Goal: Transaction & Acquisition: Purchase product/service

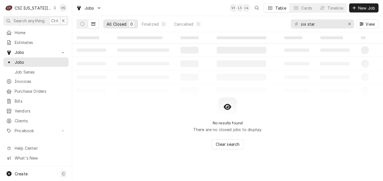
click at [53, 8] on div "C CSI Kansas City." at bounding box center [30, 7] width 54 height 11
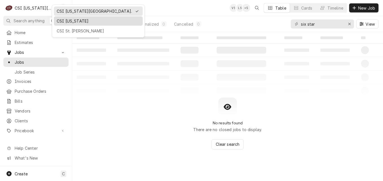
click at [57, 20] on div "CSI [US_STATE]" at bounding box center [98, 21] width 83 height 6
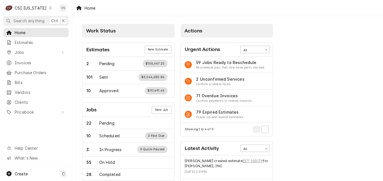
click at [20, 119] on div "Home Estimates Jobs Jobs Job Series Invoices Purchase Orders Bills Vendors Clie…" at bounding box center [36, 97] width 72 height 138
click at [22, 99] on span "Clients" at bounding box center [40, 102] width 51 height 6
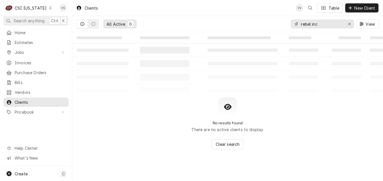
drag, startPoint x: 324, startPoint y: 21, endPoint x: 286, endPoint y: 28, distance: 38.7
click at [286, 28] on div "All Active 0 rebel inc View" at bounding box center [228, 24] width 302 height 16
click at [94, 25] on icon "Dynamic Content Wrapper" at bounding box center [93, 24] width 4 height 4
drag, startPoint x: 335, startPoint y: 25, endPoint x: 292, endPoint y: 25, distance: 43.4
click at [292, 25] on div "300 north" at bounding box center [322, 23] width 63 height 9
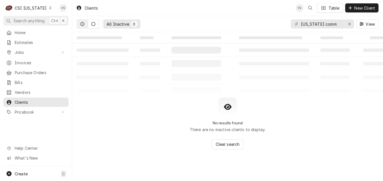
click at [85, 21] on button "Dynamic Content Wrapper" at bounding box center [82, 23] width 11 height 9
click at [335, 24] on input "kentucky comm" at bounding box center [322, 23] width 42 height 9
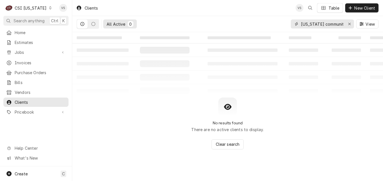
drag, startPoint x: 345, startPoint y: 23, endPoint x: 288, endPoint y: 28, distance: 56.6
click at [288, 28] on div "All Active 0 kentucky community View" at bounding box center [228, 24] width 302 height 16
drag, startPoint x: 342, startPoint y: 23, endPoint x: 294, endPoint y: 24, distance: 48.2
click at [294, 24] on div "kentucky community" at bounding box center [322, 23] width 63 height 9
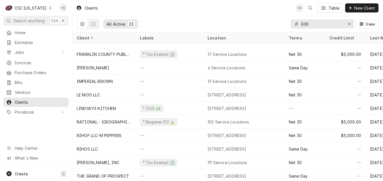
scroll to position [150, 0]
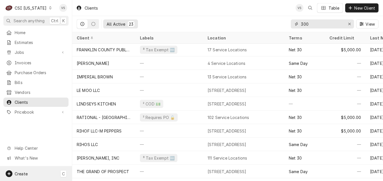
type input "300"
click at [37, 174] on div "Create C" at bounding box center [36, 173] width 72 height 15
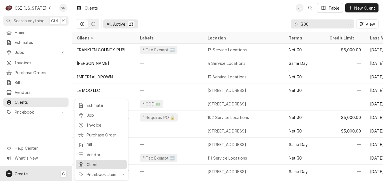
click at [103, 164] on div "Client" at bounding box center [106, 164] width 38 height 6
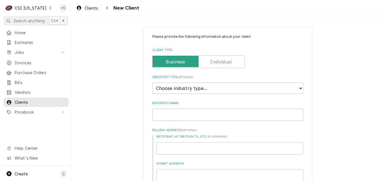
type textarea "x"
click at [295, 89] on select "Choose industry type... Residential Commercial Industrial Government" at bounding box center [227, 88] width 151 height 11
select select "2"
click at [152, 83] on select "Choose industry type... Residential Commercial Industrial Government" at bounding box center [227, 88] width 151 height 11
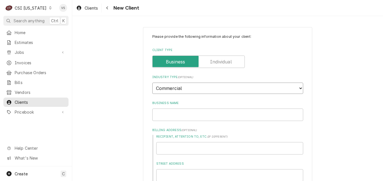
type textarea "x"
click at [170, 112] on input "Business Name" at bounding box center [227, 115] width 151 height 12
type input "K"
type textarea "x"
type input "Ke"
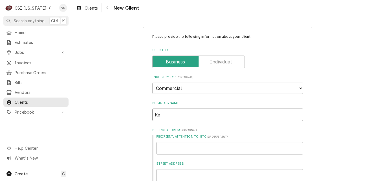
type textarea "x"
type input "Ken"
type textarea "x"
type input "Kent"
type textarea "x"
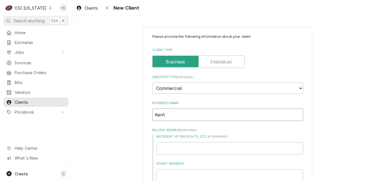
type input "Kentu"
type textarea "x"
type input "Kentuc"
type textarea "x"
type input "Kentuck"
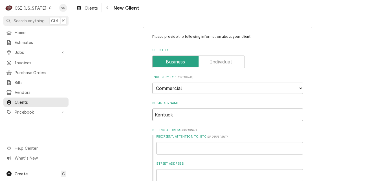
type textarea "x"
type input "Kentucky"
type textarea "x"
type input "Kentucky"
type textarea "x"
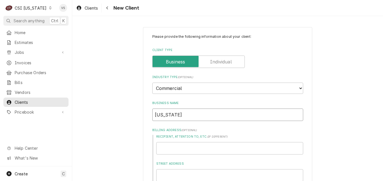
type input "Kentucky c"
type textarea "x"
type input "Kentucky co"
type textarea "x"
type input "Kentucky com"
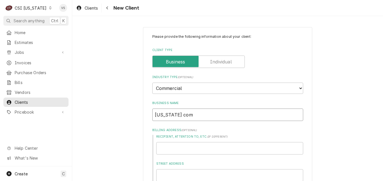
type textarea "x"
type input "Kentucky comm"
type textarea "x"
type input "Kentucky commu"
type textarea "x"
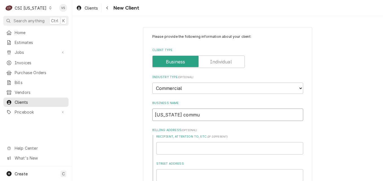
type input "Kentucky commun"
type textarea "x"
type input "Kentucky communi"
type textarea "x"
type input "Kentucky communit"
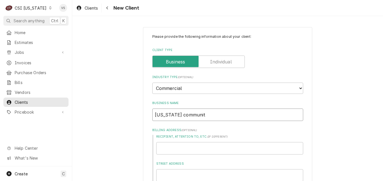
type textarea "x"
type input "Kentucky community"
type textarea "x"
type input "Kentucky community"
type textarea "x"
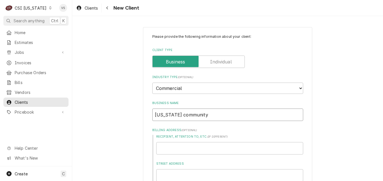
type input "Kentucky community"
type textarea "x"
type input "Kentucky communit"
type textarea "x"
type input "Kentucky communi"
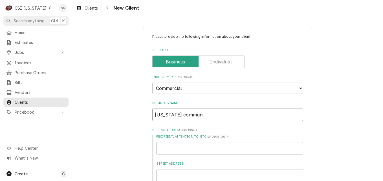
type textarea "x"
type input "Kentucky commun"
type textarea "x"
type input "Kentucky commu"
type textarea "x"
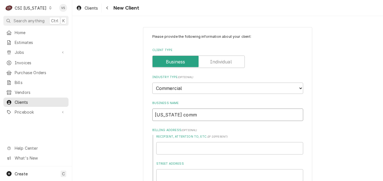
type input "Kentucky com"
type textarea "x"
type input "Kentucky co"
type textarea "x"
type input "Kentucky c"
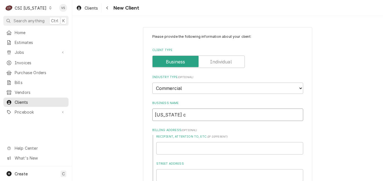
type textarea "x"
type input "Kentucky"
type textarea "x"
type input "Kentucky C"
type textarea "x"
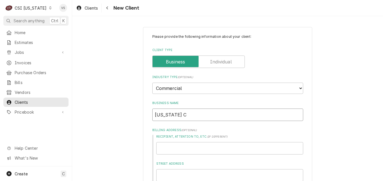
type input "Kentucky Co"
type textarea "x"
type input "Kentucky Com"
type textarea "x"
type input "Kentucky Comm"
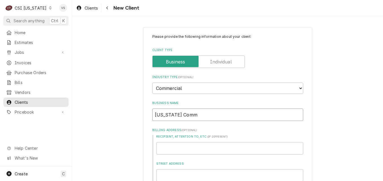
type textarea "x"
type input "Kentucky Commu"
type textarea "x"
type input "Kentucky Commun"
type textarea "x"
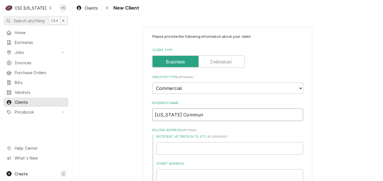
type input "Kentucky Communi"
type textarea "x"
type input "Kentucky Communit"
type textarea "x"
type input "Kentucky Community"
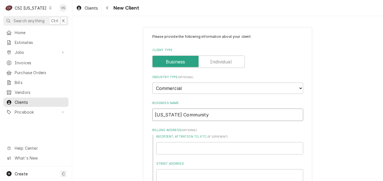
type textarea "x"
type input "Kentucky Community"
type textarea "x"
type input "Kentucky Community a"
type textarea "x"
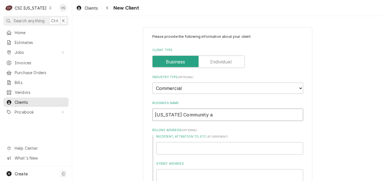
type input "Kentucky Community an"
type textarea "x"
type input "Kentucky Community and"
type textarea "x"
type input "Kentucky Community and"
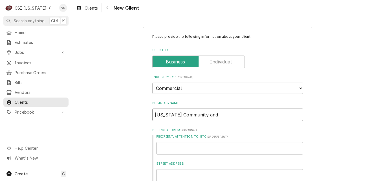
type textarea "x"
type input "Kentucky Community and T"
type textarea "x"
type input "Kentucky Community and Te"
type textarea "x"
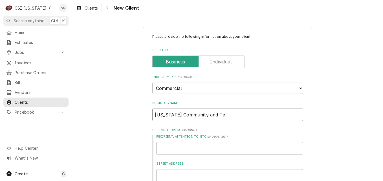
type input "Kentucky Community and Tec"
type textarea "x"
type input "Kentucky Community and Tech"
type textarea "x"
type input "Kentucky Community and Techn"
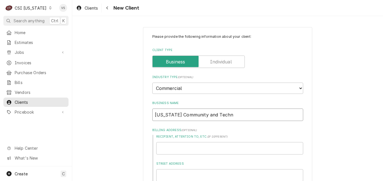
type textarea "x"
type input "Kentucky Community and Techni"
type textarea "x"
type input "Kentucky Community and Technic"
type textarea "x"
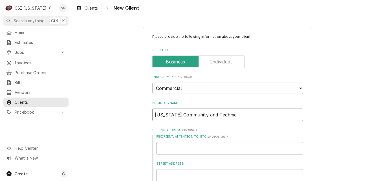
type input "Kentucky Community and Technica"
type textarea "x"
type input "Kentucky Community and Technical"
type textarea "x"
type input "Kentucky Community and Technical"
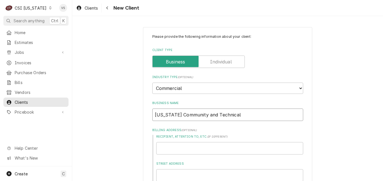
type textarea "x"
type input "Kentucky Community and Technical C"
type textarea "x"
type input "Kentucky Community and Technical Co"
type textarea "x"
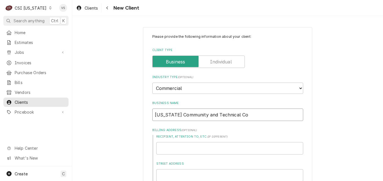
type input "Kentucky Community and Technical Col"
type textarea "x"
type input "Kentucky Community and Technical Coll"
type textarea "x"
type input "Kentucky Community and Technical Colle"
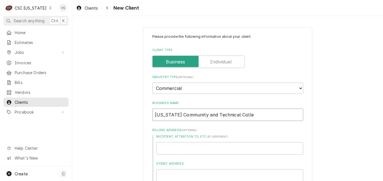
type textarea "x"
type input "Kentucky Community and Technical Colleg"
type textarea "x"
type input "Kentucky Community and Technical College"
type textarea "x"
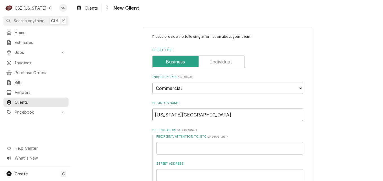
type input "Kentucky Community and Technical College"
type textarea "x"
type input "Kentucky Community and Technical College S"
type textarea "x"
type input "Kentucky Community and Technical College Sy"
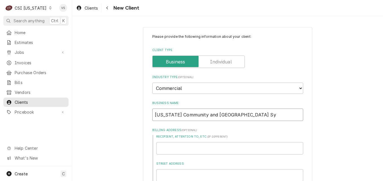
type textarea "x"
type input "Kentucky Community and Technical College Sys"
type textarea "x"
type input "Kentucky Community and Technical College Syst"
type textarea "x"
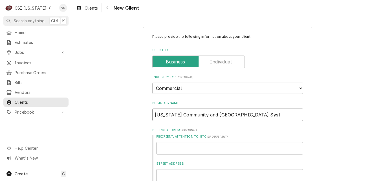
type input "Kentucky Community and Technical College Syste"
type textarea "x"
type input "Kentucky Community and Technical College System"
type textarea "x"
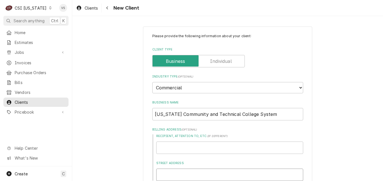
type input "3"
type textarea "x"
type input "30"
type textarea "x"
type input "300"
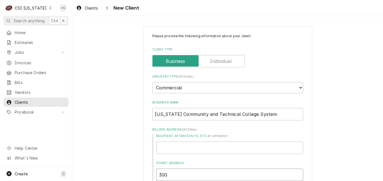
type textarea "x"
type input "300"
type textarea "x"
type input "300 N"
type textarea "x"
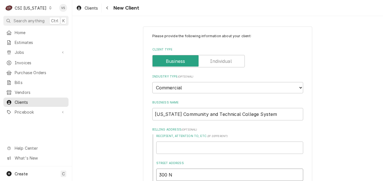
type input "300 No"
type textarea "x"
type input "300 Nor"
type textarea "x"
type input "300 Nort"
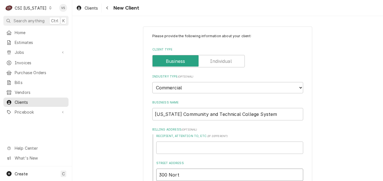
type textarea "x"
type input "300 North"
type textarea "x"
type input "300 North"
type textarea "x"
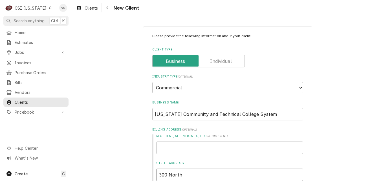
type input "300 North M"
type textarea "x"
type input "300 North Ma"
type textarea "x"
type input "300 North Mai"
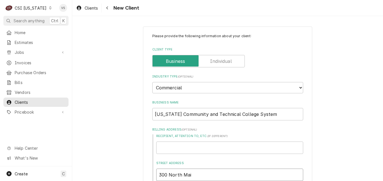
type textarea "x"
type input "[STREET_ADDRESS]"
type textarea "x"
type input "[STREET_ADDRESS]"
type textarea "x"
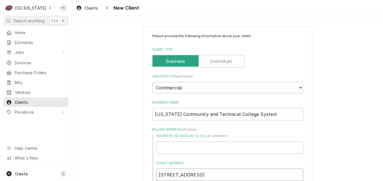
type input "[STREET_ADDRESS]"
type textarea "x"
type input "[STREET_ADDRESS]"
type textarea "x"
type input "[STREET_ADDRESS]"
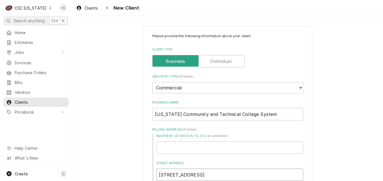
type textarea "x"
type input "[STREET_ADDRESS]"
type textarea "x"
type input "[STREET_ADDRESS]"
type textarea "x"
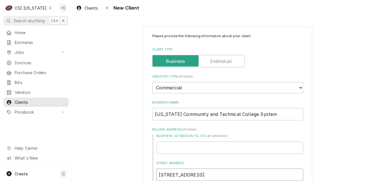
type input "[STREET_ADDRESS]"
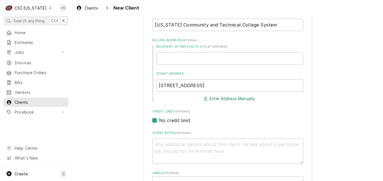
click at [220, 100] on button "Enter Address Manually" at bounding box center [229, 99] width 53 height 8
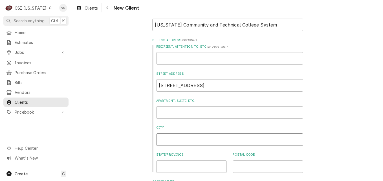
click at [164, 137] on input "City" at bounding box center [229, 139] width 147 height 12
type textarea "x"
type input "V"
type textarea "x"
type input "Ve"
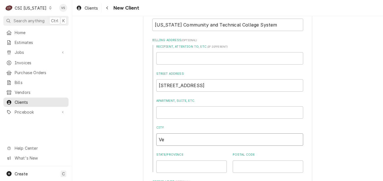
type textarea "x"
type input "Ver"
type textarea "x"
type input "Vers"
type textarea "x"
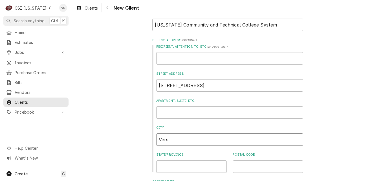
type input "Versa"
type textarea "x"
type input "Versai"
type textarea "x"
type input "Versail"
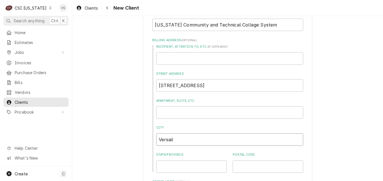
type textarea "x"
type input "Versaill"
type textarea "x"
type input "Versaille"
type textarea "x"
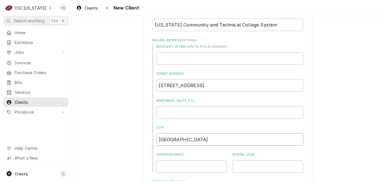
type input "[GEOGRAPHIC_DATA]"
type textarea "x"
type input "K"
type textarea "x"
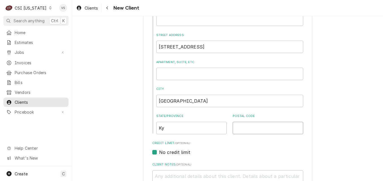
scroll to position [146, 0]
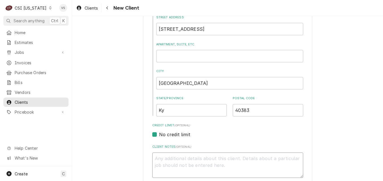
click at [185, 159] on textarea "Client Notes ( optional )" at bounding box center [227, 164] width 151 height 25
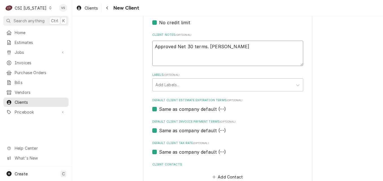
scroll to position [259, 0]
click at [159, 130] on label "Same as company default (--)" at bounding box center [192, 129] width 67 height 7
click at [159, 130] on input "Same as company default (--)" at bounding box center [234, 132] width 151 height 12
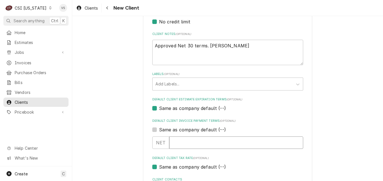
click at [179, 142] on input "Default Client Invoice Payment Terms" at bounding box center [236, 142] width 134 height 12
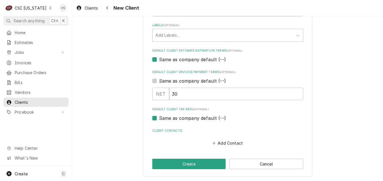
scroll to position [308, 0]
click at [228, 143] on button "Add Contact" at bounding box center [227, 143] width 32 height 8
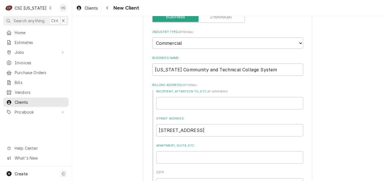
scroll to position [26, 0]
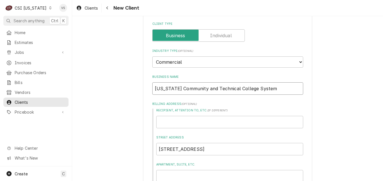
drag, startPoint x: 279, startPoint y: 87, endPoint x: 149, endPoint y: 88, distance: 130.8
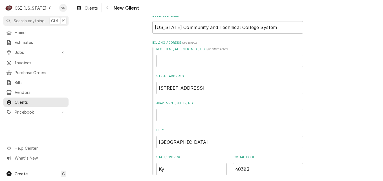
scroll to position [74, 0]
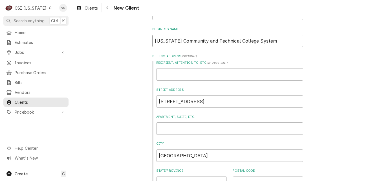
click at [275, 42] on input "[US_STATE] Community and Technical College System" at bounding box center [227, 41] width 151 height 12
drag, startPoint x: 275, startPoint y: 41, endPoint x: 144, endPoint y: 36, distance: 131.4
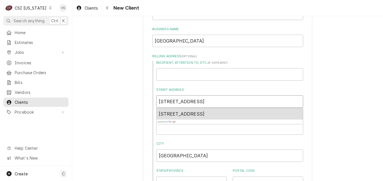
click at [233, 117] on div "600 College Street Road, Elizabethtown, KY, USA" at bounding box center [229, 113] width 146 height 11
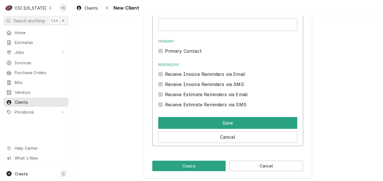
scroll to position [497, 0]
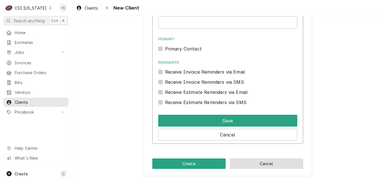
click at [272, 165] on button "Cancel" at bounding box center [266, 163] width 74 height 10
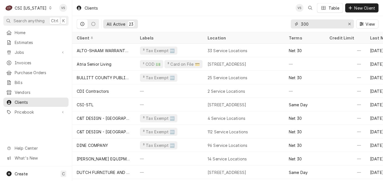
drag, startPoint x: 313, startPoint y: 25, endPoint x: 292, endPoint y: 25, distance: 21.1
click at [292, 25] on div "300" at bounding box center [322, 23] width 63 height 9
type input "6"
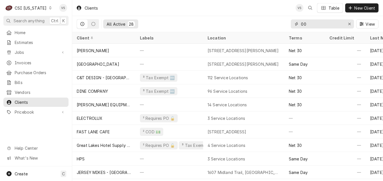
type input "0"
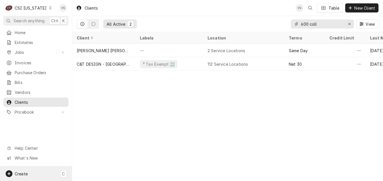
type input "600 coll"
click at [33, 171] on div "Create C" at bounding box center [36, 173] width 72 height 15
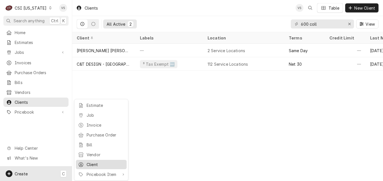
click at [102, 161] on div "Client" at bounding box center [106, 164] width 38 height 6
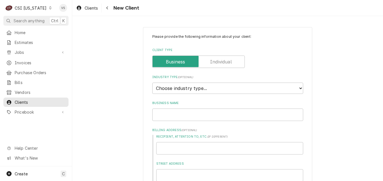
type textarea "x"
click at [299, 88] on select "Choose industry type... Residential Commercial Industrial Government" at bounding box center [227, 88] width 151 height 11
select select "2"
click at [152, 83] on select "Choose industry type... Residential Commercial Industrial Government" at bounding box center [227, 88] width 151 height 11
type textarea "x"
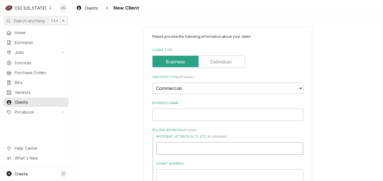
click at [171, 149] on input "Recipient, Attention To, etc. ( if different )" at bounding box center [229, 148] width 147 height 12
click at [171, 114] on input "Business Name" at bounding box center [227, 115] width 151 height 12
type input "[PERSON_NAME]"
type textarea "x"
type input "[GEOGRAPHIC_DATA]"
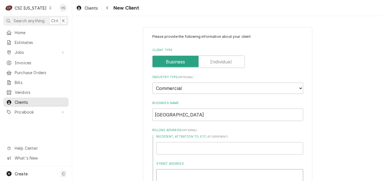
type input "[STREET_ADDRESS]"
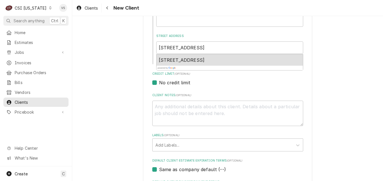
scroll to position [138, 0]
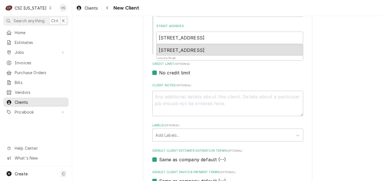
click at [205, 48] on span "[STREET_ADDRESS]" at bounding box center [182, 50] width 46 height 6
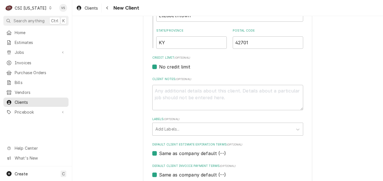
scroll to position [222, 0]
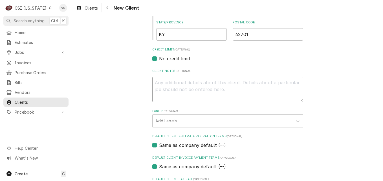
click at [187, 84] on textarea "Client Notes ( optional )" at bounding box center [227, 89] width 151 height 25
type textarea "x"
type textarea "Approved Net 30 terms. [PERSON_NAME]"
type textarea "x"
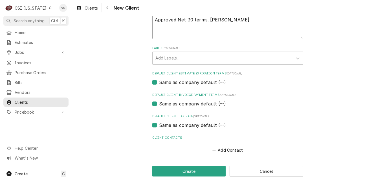
scroll to position [293, 0]
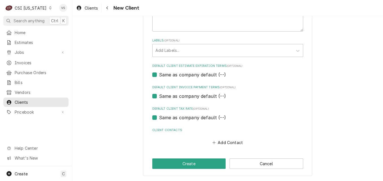
click at [159, 98] on label "Same as company default (--)" at bounding box center [192, 96] width 67 height 7
click at [159, 98] on input "Same as company default (--)" at bounding box center [234, 99] width 151 height 12
checkbox input "false"
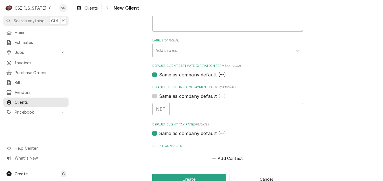
click at [175, 111] on input "Default Client Invoice Payment Terms" at bounding box center [236, 109] width 134 height 12
type textarea "x"
type input "3"
type textarea "x"
type input "30"
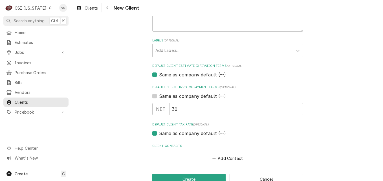
scroll to position [308, 0]
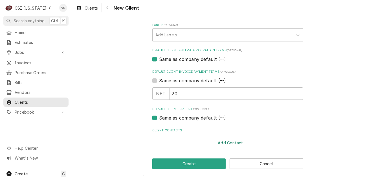
click at [225, 143] on button "Add Contact" at bounding box center [227, 143] width 32 height 8
type textarea "x"
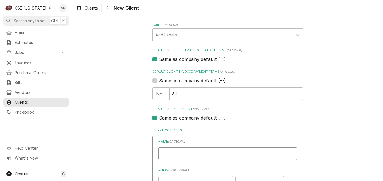
click at [180, 155] on input "Business Name" at bounding box center [227, 153] width 139 height 12
type input "Carla Hammond-Invoices"
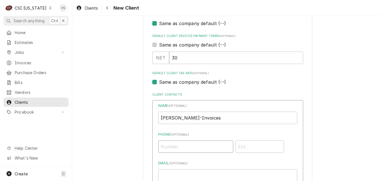
scroll to position [372, 0]
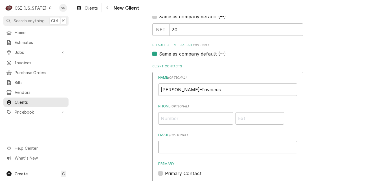
click at [172, 145] on input "Email ( optional )" at bounding box center [227, 147] width 139 height 12
click at [187, 152] on input "carla" at bounding box center [227, 147] width 139 height 12
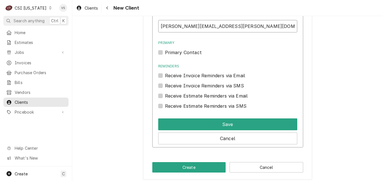
scroll to position [497, 0]
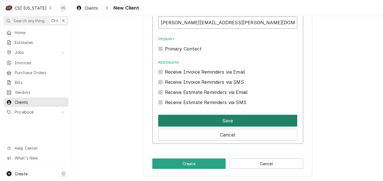
type input "carla.hammonds@kctcs.edu"
click at [236, 122] on button "Save" at bounding box center [227, 121] width 139 height 12
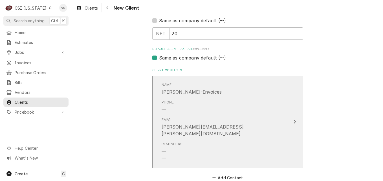
scroll to position [396, 0]
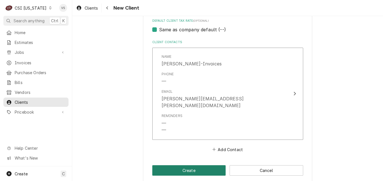
click at [189, 165] on button "Create" at bounding box center [189, 170] width 74 height 10
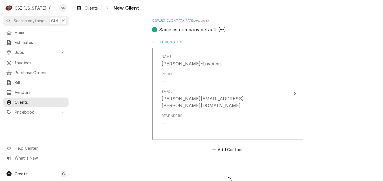
type textarea "x"
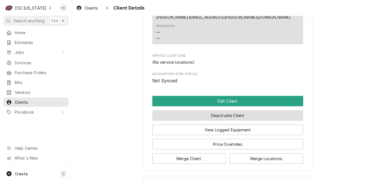
scroll to position [238, 0]
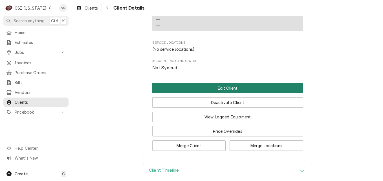
click at [206, 83] on button "Edit Client" at bounding box center [227, 88] width 151 height 10
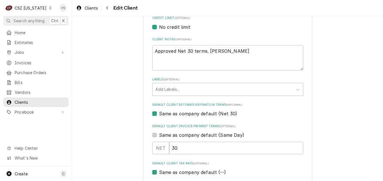
scroll to position [434, 0]
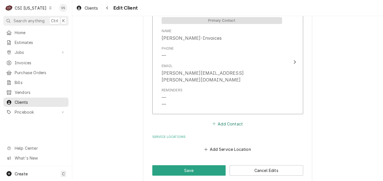
click at [223, 120] on button "Add Contact" at bounding box center [227, 124] width 32 height 8
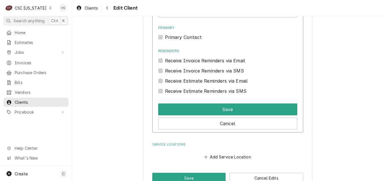
scroll to position [622, 0]
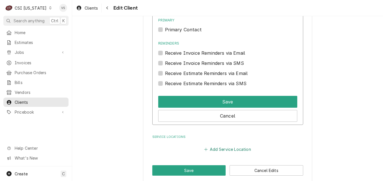
click at [214, 145] on button "Add Service Location" at bounding box center [227, 149] width 48 height 8
type textarea "x"
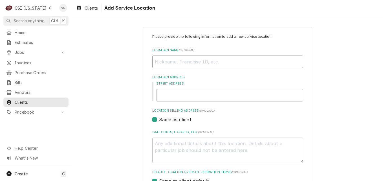
click at [171, 63] on input "Location Name ( optional )" at bounding box center [227, 62] width 151 height 12
type input "[GEOGRAPHIC_DATA]"
type input "[STREET_ADDRESS]"
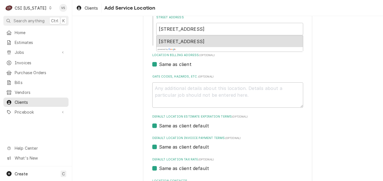
scroll to position [56, 0]
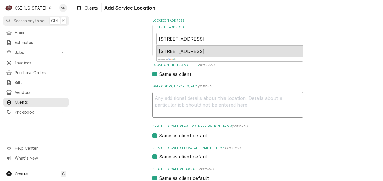
click at [185, 99] on textarea "Gate Codes, Hazards, etc. ( optional )" at bounding box center [227, 104] width 151 height 25
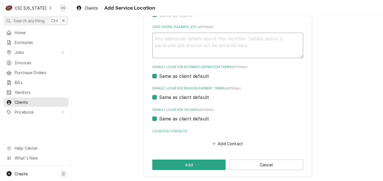
scroll to position [117, 0]
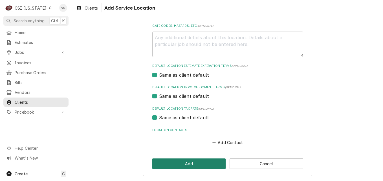
click at [196, 164] on button "Add" at bounding box center [189, 163] width 74 height 10
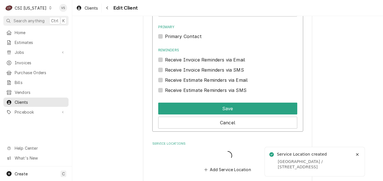
scroll to position [616, 0]
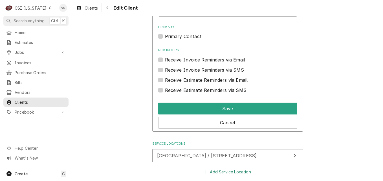
click at [222, 168] on button "Add Service Location" at bounding box center [227, 172] width 48 height 8
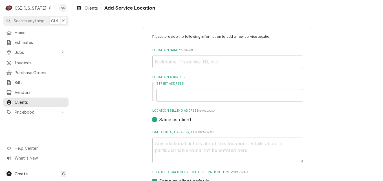
click at [210, 166] on div "Please provide the following information to add a new service location: Locatio…" at bounding box center [227, 143] width 151 height 218
click at [181, 63] on input "Location Name ( optional )" at bounding box center [227, 62] width 151 height 12
click at [193, 60] on input "Location Name ( optional )" at bounding box center [227, 62] width 151 height 12
type textarea "x"
type input "K"
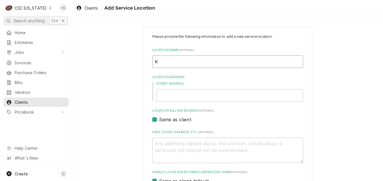
type textarea "x"
type input "Ke"
type textarea "x"
type input "[PERSON_NAME]"
type textarea "x"
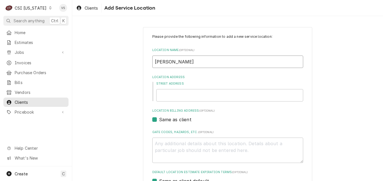
type input "Kent"
type textarea "x"
type input "Kentu"
type textarea "x"
type input "Kentuc"
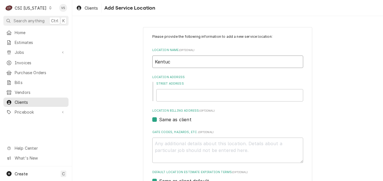
type textarea "x"
type input "Kentuck"
type textarea "x"
type input "[US_STATE]"
type textarea "x"
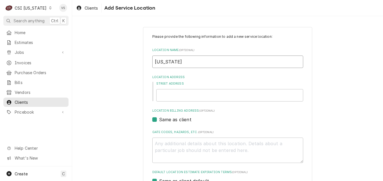
type input "[US_STATE]"
type textarea "x"
type input "[US_STATE] C"
type textarea "x"
type input "[US_STATE] Co"
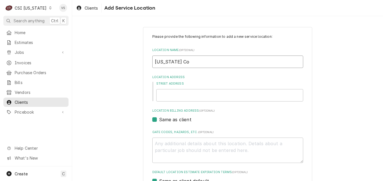
type textarea "x"
type input "[US_STATE] Com"
type textarea "x"
type input "[US_STATE] Comm"
type textarea "x"
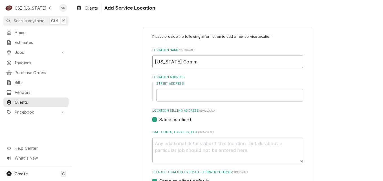
type input "[US_STATE] Commu"
type textarea "x"
type input "[US_STATE] Commun"
type textarea "x"
type input "[US_STATE] Communi"
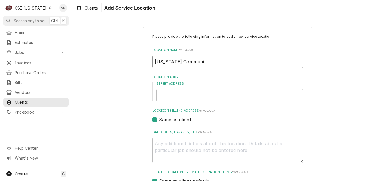
type textarea "x"
type input "[US_STATE] Communit"
type textarea "x"
type input "[US_STATE] Community"
type textarea "x"
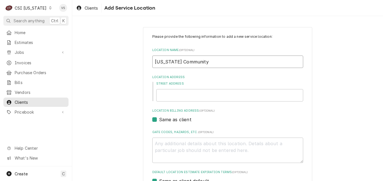
type input "[US_STATE] Community"
type textarea "x"
type input "[US_STATE] Community a"
type textarea "x"
type input "[US_STATE] Community an"
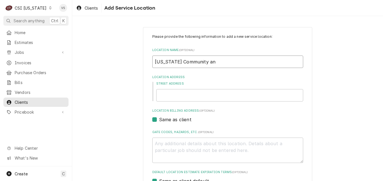
type textarea "x"
type input "[US_STATE] Community and"
type textarea "x"
type input "[US_STATE] Community and"
type textarea "x"
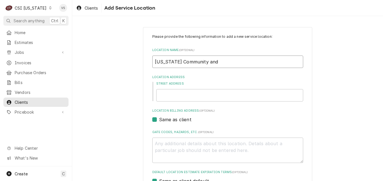
type input "[US_STATE] Community and T"
type textarea "x"
type input "[US_STATE] Community and Te"
type textarea "x"
type input "[US_STATE] Community and Tec"
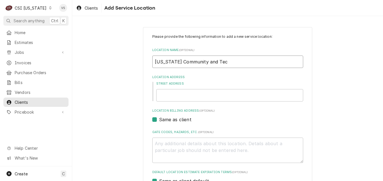
type textarea "x"
type input "[US_STATE] Community and Tech"
type textarea "x"
type input "[US_STATE] Community and Techn"
type textarea "x"
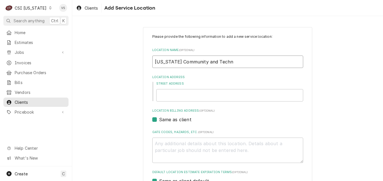
type input "[US_STATE] Community and Techni"
type textarea "x"
type input "[US_STATE] Community and Technic"
type textarea "x"
type input "[US_STATE] Community and Technica"
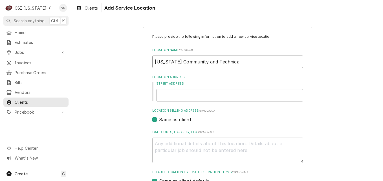
type textarea "x"
type input "[US_STATE] Community and Technical"
type textarea "x"
type input "[US_STATE] Community and Technical C"
type textarea "x"
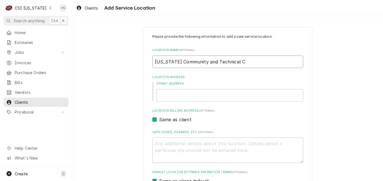
type input "[US_STATE] Community and Technical Co"
type textarea "x"
type input "[US_STATE] Community and Technical Col"
type textarea "x"
type input "[US_STATE] Community and Technical Coll"
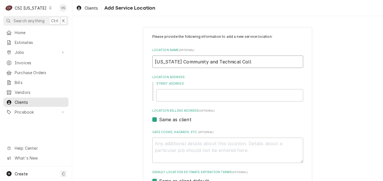
type textarea "x"
type input "[US_STATE] Community and Technical Colle"
type textarea "x"
type input "[US_STATE] Community and Technical Colleg"
type textarea "x"
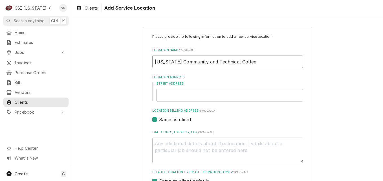
type input "[US_STATE][GEOGRAPHIC_DATA]"
type textarea "x"
type input "[US_STATE][GEOGRAPHIC_DATA]"
type textarea "x"
type input "[US_STATE] Community and [GEOGRAPHIC_DATA] S"
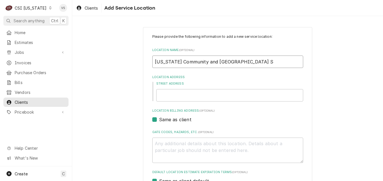
type textarea "x"
type input "Kentucky Community and Technical College Sy"
type textarea "x"
type input "Kentucky Community and Technical College Sys"
type textarea "x"
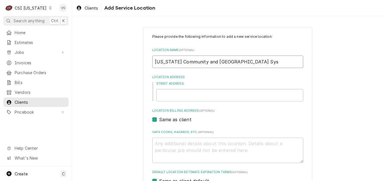
type input "Kentucky Community and Technical College Syst"
type textarea "x"
type input "Kentucky Community and Technical College Syste"
type textarea "x"
type input "Kentucky Community and Technical College System"
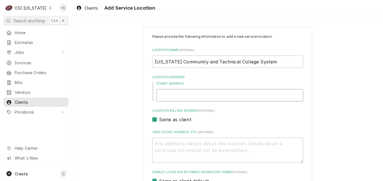
type textarea "x"
type input "3"
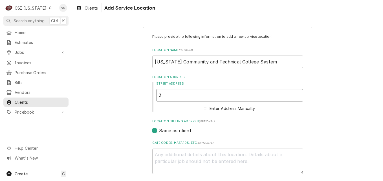
type textarea "x"
type input "30"
type textarea "x"
type input "300"
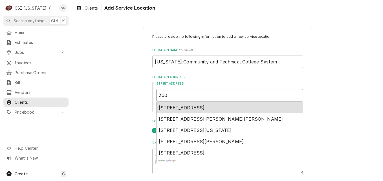
type textarea "x"
type input "300"
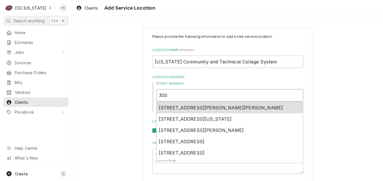
type textarea "x"
type input "300 N"
type textarea "x"
type input "300 No"
type textarea "x"
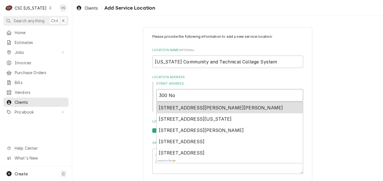
type input "300 Nor"
type textarea "x"
type input "300 Nort"
type textarea "x"
type input "300 North"
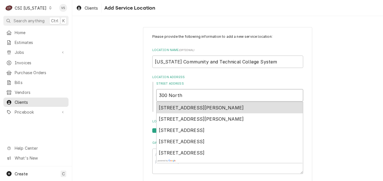
type textarea "x"
type input "300 North M"
type textarea "x"
type input "300 North Ma"
type textarea "x"
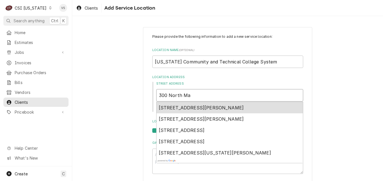
type input "300 North Mai"
type textarea "x"
type input "300 North Main"
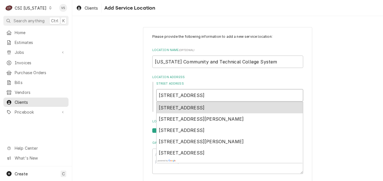
type textarea "x"
type input "300 North Main"
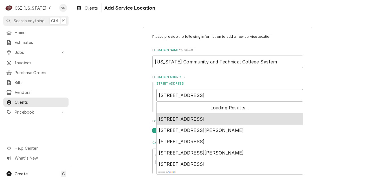
type textarea "x"
type input "300 North Main S"
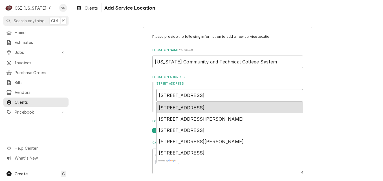
type textarea "x"
type input "300 North Main St"
type textarea "x"
type input "300 North Main Str"
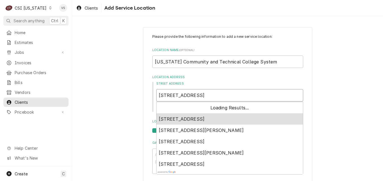
type textarea "x"
type input "300 North Main Stre"
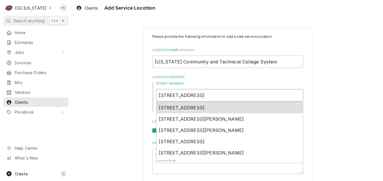
type textarea "x"
type input "300 North Main Stree"
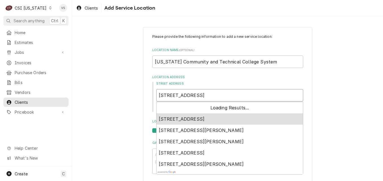
type textarea "x"
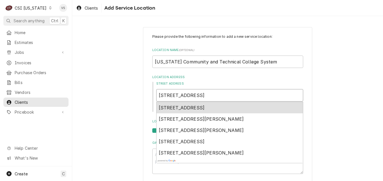
type input "300 North Main Street"
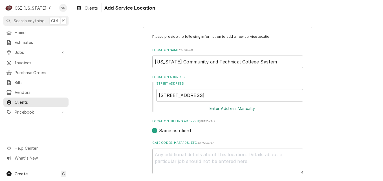
click at [234, 107] on button "Enter Address Manually" at bounding box center [229, 109] width 53 height 8
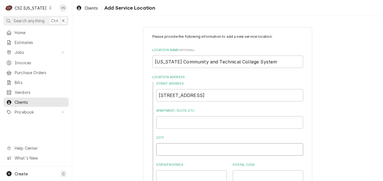
type textarea "x"
type input "V"
type textarea "x"
type input "Ve"
type textarea "x"
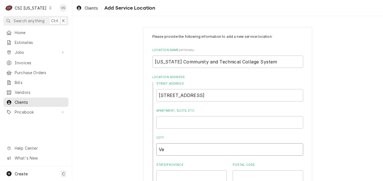
type input "Ver"
type textarea "x"
type input "Vers"
type textarea "x"
type input "Versa"
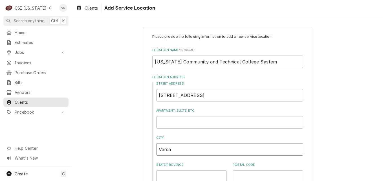
type textarea "x"
type input "Versai"
type textarea "x"
type input "Versail"
type textarea "x"
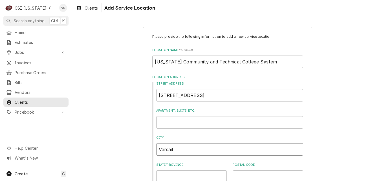
type input "Versaill"
type textarea "x"
type input "Versaille"
type textarea "x"
type input "Versailles"
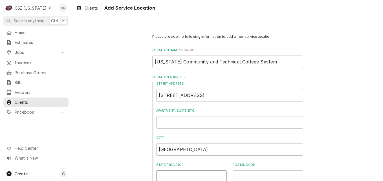
scroll to position [2, 0]
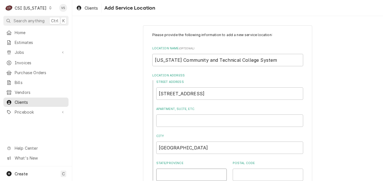
type textarea "x"
type input "K"
type textarea "x"
type input "Ky"
type textarea "x"
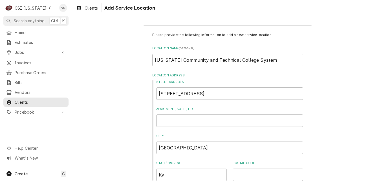
type input "4"
type textarea "x"
type input "40"
type textarea "x"
type input "403"
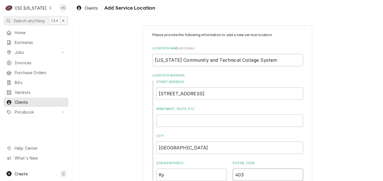
type textarea "x"
type input "4038"
type textarea "x"
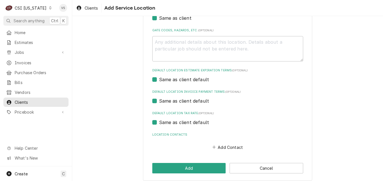
scroll to position [187, 0]
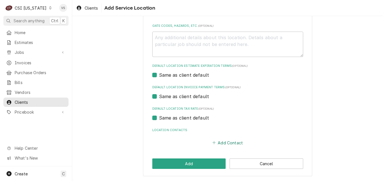
type input "40383"
click at [229, 143] on button "Add Contact" at bounding box center [227, 143] width 32 height 8
type textarea "x"
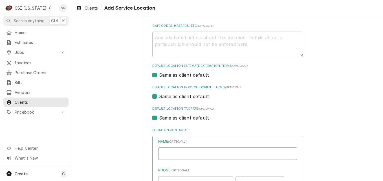
click at [167, 152] on input "Location Name ( optional )" at bounding box center [227, 153] width 139 height 12
type input "Kentucky Community and Technical College"
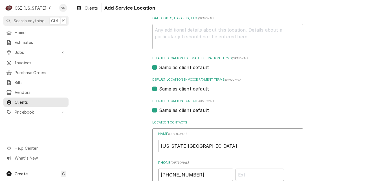
type input "(859) 256-3100"
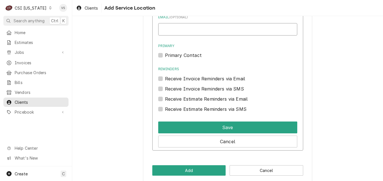
scroll to position [376, 0]
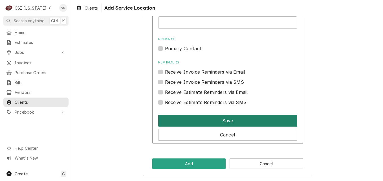
click at [218, 121] on button "Save" at bounding box center [227, 121] width 139 height 12
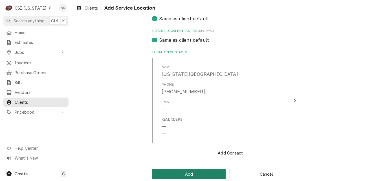
scroll to position [275, 0]
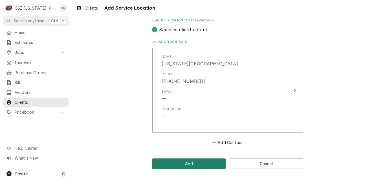
click at [193, 165] on button "Add" at bounding box center [189, 163] width 74 height 10
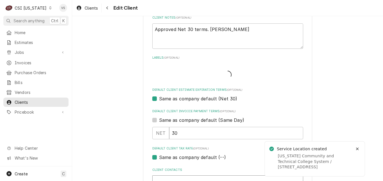
scroll to position [609, 0]
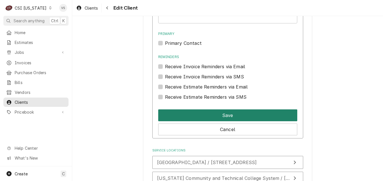
click at [191, 109] on button "Save" at bounding box center [227, 115] width 139 height 12
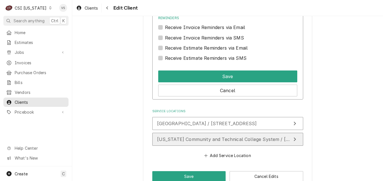
scroll to position [674, 0]
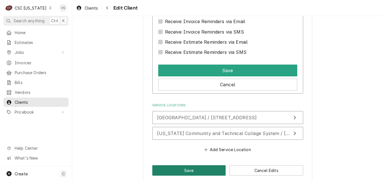
click at [169, 165] on button "Save" at bounding box center [189, 170] width 74 height 10
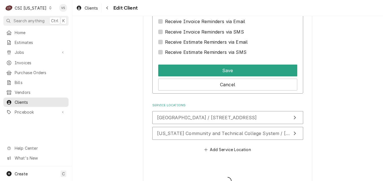
type textarea "x"
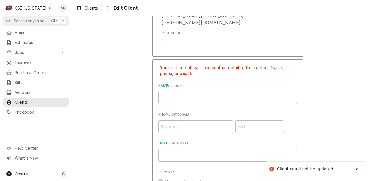
scroll to position [505, 0]
click at [164, 91] on input "Business Name" at bounding box center [227, 97] width 139 height 12
type input "Carla Hammond-Invoices"
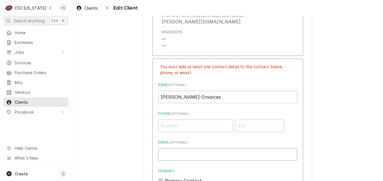
type input "carla.hammonds@kctcs.edu"
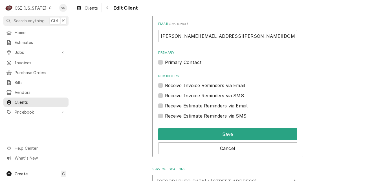
scroll to position [659, 0]
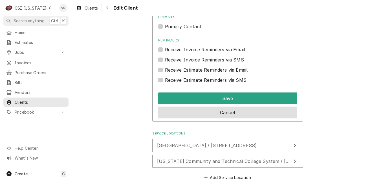
click at [225, 109] on button "Cancel" at bounding box center [227, 113] width 139 height 12
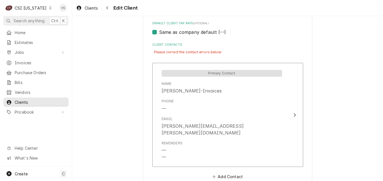
scroll to position [393, 0]
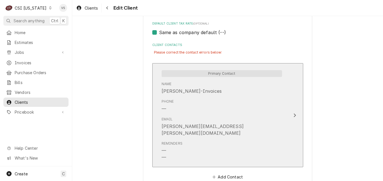
click at [225, 111] on div "Phone —" at bounding box center [221, 105] width 120 height 17
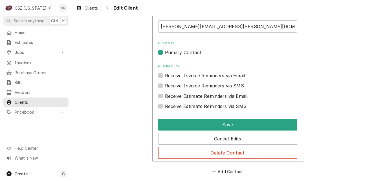
scroll to position [506, 0]
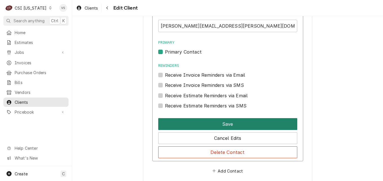
click at [216, 125] on button "Save" at bounding box center [227, 124] width 139 height 12
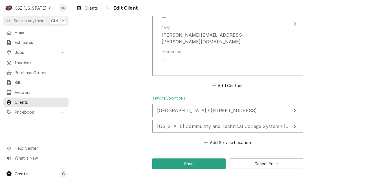
scroll to position [478, 0]
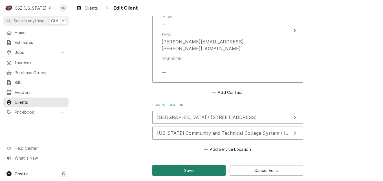
click at [190, 165] on button "Save" at bounding box center [189, 170] width 74 height 10
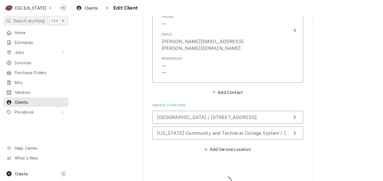
type textarea "x"
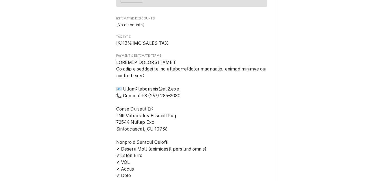
scroll to position [1694, 0]
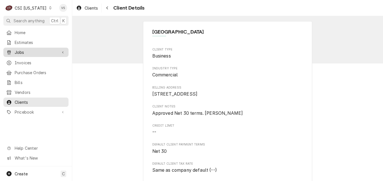
click at [23, 53] on span "Jobs" at bounding box center [36, 52] width 43 height 6
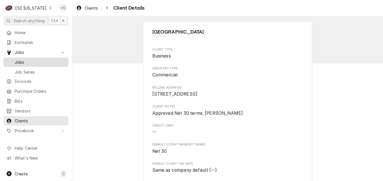
click at [25, 59] on span "Jobs" at bounding box center [40, 62] width 51 height 6
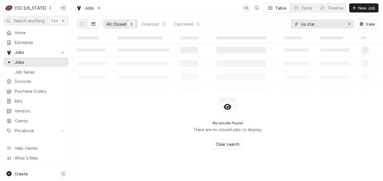
click at [294, 26] on div "six star" at bounding box center [322, 23] width 63 height 9
type input "1"
click at [300, 23] on div "0578" at bounding box center [322, 23] width 63 height 9
click at [301, 22] on input "0578" at bounding box center [322, 23] width 42 height 9
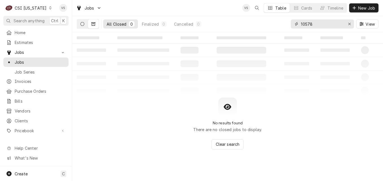
type input "10578"
click at [79, 25] on button "Dynamic Content Wrapper" at bounding box center [82, 23] width 11 height 9
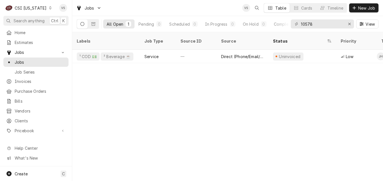
scroll to position [0, 272]
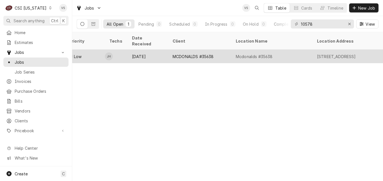
click at [129, 50] on div "Sep 5" at bounding box center [147, 57] width 41 height 14
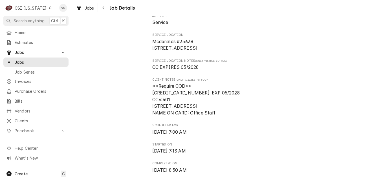
scroll to position [113, 0]
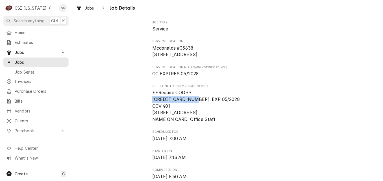
drag, startPoint x: 191, startPoint y: 106, endPoint x: 148, endPoint y: 106, distance: 42.6
drag, startPoint x: 148, startPoint y: 106, endPoint x: 171, endPoint y: 106, distance: 23.4
copy span "[CREDIT_CARD_NUMBER]"
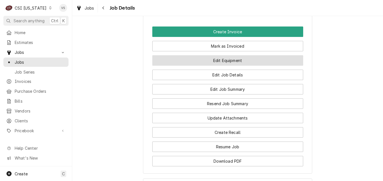
scroll to position [595, 0]
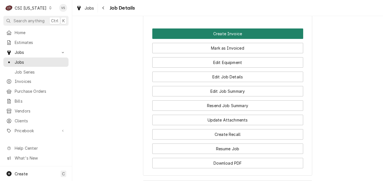
click at [221, 39] on button "Create Invoice" at bounding box center [227, 33] width 151 height 10
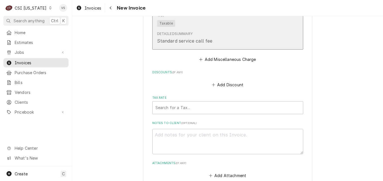
scroll to position [1494, 0]
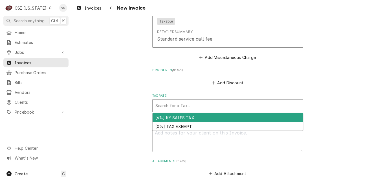
click at [171, 101] on div "Tax Rate" at bounding box center [227, 106] width 145 height 10
click at [175, 113] on div "[6%] KY SALES TAX" at bounding box center [227, 117] width 150 height 9
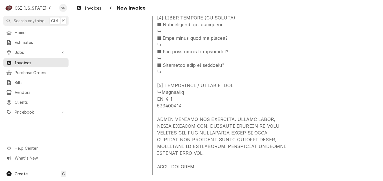
scroll to position [1099, 0]
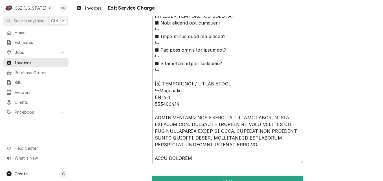
scroll to position [592, 0]
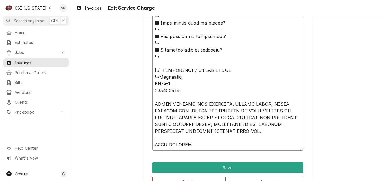
type textarea "x"
type textarea "⚠️ 𝗙𝗢𝗥𝗠 𝗜𝗡𝗦𝗧𝗥𝗨𝗖𝗧𝗜𝗢𝗡𝗦 ⚠️ ✪ 𝗖𝗼𝗺𝗽𝗹𝗲𝘁𝗲 𝗮𝗹𝗹 𝗿𝗲𝗹𝗲𝘃𝗮𝗻𝘁 𝘀𝗲𝗰𝘁𝗶𝗼𝗻𝘀 ✪ 𝗣𝗿𝗼𝘃𝗶𝗱𝗲 𝗱𝗲𝘁𝗮𝗶𝗹𝗲𝗱 𝗮𝗻𝘀…"
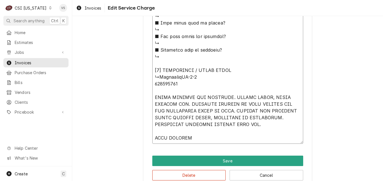
type textarea "x"
type textarea "⚠️ 𝗙𝗢𝗥𝗠 𝗜𝗡𝗦𝗧𝗥𝗨𝗖𝗧𝗜𝗢𝗡𝗦 ⚠️ ✪ 𝗖𝗼𝗺𝗽𝗹𝗲𝘁𝗲 𝗮𝗹𝗹 𝗿𝗲𝗹𝗲𝘃𝗮𝗻𝘁 𝘀𝗲𝗰𝘁𝗶𝗼𝗻𝘀 ✪ 𝗣𝗿𝗼𝘃𝗶𝗱𝗲 𝗱𝗲𝘁𝗮𝗶𝗹𝗲𝗱 𝗮𝗻𝘀…"
type textarea "x"
type textarea "⚠️ 𝗙𝗢𝗥𝗠 𝗜𝗡𝗦𝗧𝗥𝗨𝗖𝗧𝗜𝗢𝗡𝗦 ⚠️ ✪ 𝗖𝗼𝗺𝗽𝗹𝗲𝘁𝗲 𝗮𝗹𝗹 𝗿𝗲𝗹𝗲𝘃𝗮𝗻𝘁 𝘀𝗲𝗰𝘁𝗶𝗼𝗻𝘀 ✪ 𝗣𝗿𝗼𝘃𝗶𝗱𝗲 𝗱𝗲𝘁𝗮𝗶𝗹𝗲𝗱 𝗮𝗻𝘀…"
type textarea "x"
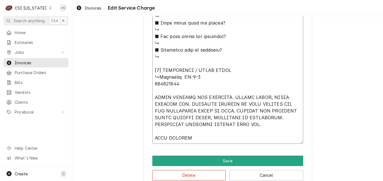
type textarea "⚠️ 𝗙𝗢𝗥𝗠 𝗜𝗡𝗦𝗧𝗥𝗨𝗖𝗧𝗜𝗢𝗡𝗦 ⚠️ ✪ 𝗖𝗼𝗺𝗽𝗹𝗲𝘁𝗲 𝗮𝗹𝗹 𝗿𝗲𝗹𝗲𝘃𝗮𝗻𝘁 𝘀𝗲𝗰𝘁𝗶𝗼𝗻𝘀 ✪ 𝗣𝗿𝗼𝘃𝗶𝗱𝗲 𝗱𝗲𝘁𝗮𝗶𝗹𝗲𝗱 𝗮𝗻𝘀…"
type textarea "x"
type textarea "⚠️ 𝗙𝗢𝗥𝗠 𝗜𝗡𝗦𝗧𝗥𝗨𝗖𝗧𝗜𝗢𝗡𝗦 ⚠️ ✪ 𝗖𝗼𝗺𝗽𝗹𝗲𝘁𝗲 𝗮𝗹𝗹 𝗿𝗲𝗹𝗲𝘃𝗮𝗻𝘁 𝘀𝗲𝗰𝘁𝗶𝗼𝗻𝘀 ✪ 𝗣𝗿𝗼𝘃𝗶𝗱𝗲 𝗱𝗲𝘁𝗮𝗶𝗹𝗲𝗱 𝗮𝗻𝘀…"
type textarea "x"
type textarea "⚠️ 𝗙𝗢𝗥𝗠 𝗜𝗡𝗦𝗧𝗥𝗨𝗖𝗧𝗜𝗢𝗡𝗦 ⚠️ ✪ 𝗖𝗼𝗺𝗽𝗹𝗲𝘁𝗲 𝗮𝗹𝗹 𝗿𝗲𝗹𝗲𝘃𝗮𝗻𝘁 𝘀𝗲𝗰𝘁𝗶𝗼𝗻𝘀 ✪ 𝗣𝗿𝗼𝘃𝗶𝗱𝗲 𝗱𝗲𝘁𝗮𝗶𝗹𝗲𝗱 𝗮𝗻𝘀…"
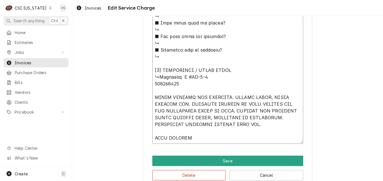
type textarea "x"
type textarea "⚠️ 𝗙𝗢𝗥𝗠 𝗜𝗡𝗦𝗧𝗥𝗨𝗖𝗧𝗜𝗢𝗡𝗦 ⚠️ ✪ 𝗖𝗼𝗺𝗽𝗹𝗲𝘁𝗲 𝗮𝗹𝗹 𝗿𝗲𝗹𝗲𝘃𝗮𝗻𝘁 𝘀𝗲𝗰𝘁𝗶𝗼𝗻𝘀 ✪ 𝗣𝗿𝗼𝘃𝗶𝗱𝗲 𝗱𝗲𝘁𝗮𝗶𝗹𝗲𝗱 𝗮𝗻𝘀…"
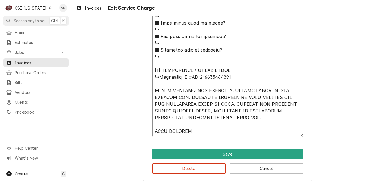
type textarea "x"
type textarea "⚠️ 𝗙𝗢𝗥𝗠 𝗜𝗡𝗦𝗧𝗥𝗨𝗖𝗧𝗜𝗢𝗡𝗦 ⚠️ ✪ 𝗖𝗼𝗺𝗽𝗹𝗲𝘁𝗲 𝗮𝗹𝗹 𝗿𝗲𝗹𝗲𝘃𝗮𝗻𝘁 𝘀𝗲𝗰𝘁𝗶𝗼𝗻𝘀 ✪ 𝗣𝗿𝗼𝘃𝗶𝗱𝗲 𝗱𝗲𝘁𝗮𝗶𝗹𝗲𝗱 𝗮𝗻𝘀…"
type textarea "x"
type textarea "⚠️ 𝗙𝗢𝗥𝗠 𝗜𝗡𝗦𝗧𝗥𝗨𝗖𝗧𝗜𝗢𝗡𝗦 ⚠️ ✪ 𝗖𝗼𝗺𝗽𝗹𝗲𝘁𝗲 𝗮𝗹𝗹 𝗿𝗲𝗹𝗲𝘃𝗮𝗻𝘁 𝘀𝗲𝗰𝘁𝗶𝗼𝗻𝘀 ✪ 𝗣𝗿𝗼𝘃𝗶𝗱𝗲 𝗱𝗲𝘁𝗮𝗶𝗹𝗲𝗱 𝗮𝗻𝘀…"
type textarea "x"
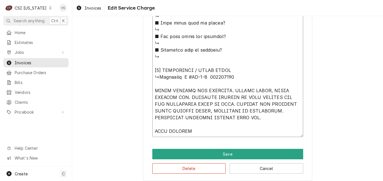
type textarea "⚠️ 𝗙𝗢𝗥𝗠 𝗜𝗡𝗦𝗧𝗥𝗨𝗖𝗧𝗜𝗢𝗡𝗦 ⚠️ ✪ 𝗖𝗼𝗺𝗽𝗹𝗲𝘁𝗲 𝗮𝗹𝗹 𝗿𝗲𝗹𝗲𝘃𝗮𝗻𝘁 𝘀𝗲𝗰𝘁𝗶𝗼𝗻𝘀 ✪ 𝗣𝗿𝗼𝘃𝗶𝗱𝗲 𝗱𝗲𝘁𝗮𝗶𝗹𝗲𝗱 𝗮𝗻𝘀…"
type textarea "x"
type textarea "⚠️ 𝗙𝗢𝗥𝗠 𝗜𝗡𝗦𝗧𝗥𝗨𝗖𝗧𝗜𝗢𝗡𝗦 ⚠️ ✪ 𝗖𝗼𝗺𝗽𝗹𝗲𝘁𝗲 𝗮𝗹𝗹 𝗿𝗲𝗹𝗲𝘃𝗮𝗻𝘁 𝘀𝗲𝗰𝘁𝗶𝗼𝗻𝘀 ✪ 𝗣𝗿𝗼𝘃𝗶𝗱𝗲 𝗱𝗲𝘁𝗮𝗶𝗹𝗲𝗱 𝗮𝗻𝘀…"
type textarea "x"
type textarea "⚠️ 𝗙𝗢𝗥𝗠 𝗜𝗡𝗦𝗧𝗥𝗨𝗖𝗧𝗜𝗢𝗡𝗦 ⚠️ ✪ 𝗖𝗼𝗺𝗽𝗹𝗲𝘁𝗲 𝗮𝗹𝗹 𝗿𝗲𝗹𝗲𝘃𝗮𝗻𝘁 𝘀𝗲𝗰𝘁𝗶𝗼𝗻𝘀 ✪ 𝗣𝗿𝗼𝘃𝗶𝗱𝗲 𝗱𝗲𝘁𝗮𝗶𝗹𝗲𝗱 𝗮𝗻𝘀…"
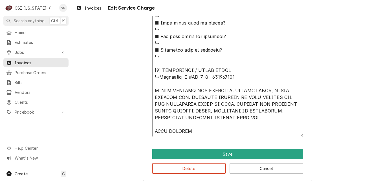
type textarea "x"
type textarea "⚠️ 𝗙𝗢𝗥𝗠 𝗜𝗡𝗦𝗧𝗥𝗨𝗖𝗧𝗜𝗢𝗡𝗦 ⚠️ ✪ 𝗖𝗼𝗺𝗽𝗹𝗲𝘁𝗲 𝗮𝗹𝗹 𝗿𝗲𝗹𝗲𝘃𝗮𝗻𝘁 𝘀𝗲𝗰𝘁𝗶𝗼𝗻𝘀 ✪ 𝗣𝗿𝗼𝘃𝗶𝗱𝗲 𝗱𝗲𝘁𝗮𝗶𝗹𝗲𝗱 𝗮𝗻𝘀…"
type textarea "x"
type textarea "⚠️ 𝗙𝗢𝗥𝗠 𝗜𝗡𝗦𝗧𝗥𝗨𝗖𝗧𝗜𝗢𝗡𝗦 ⚠️ ✪ 𝗖𝗼𝗺𝗽𝗹𝗲𝘁𝗲 𝗮𝗹𝗹 𝗿𝗲𝗹𝗲𝘃𝗮𝗻𝘁 𝘀𝗲𝗰𝘁𝗶𝗼𝗻𝘀 ✪ 𝗣𝗿𝗼𝘃𝗶𝗱𝗲 𝗱𝗲𝘁𝗮𝗶𝗹𝗲𝗱 𝗮𝗻𝘀…"
type textarea "x"
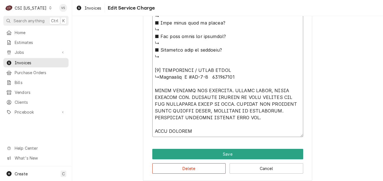
type textarea "⚠️ 𝗙𝗢𝗥𝗠 𝗜𝗡𝗦𝗧𝗥𝗨𝗖𝗧𝗜𝗢𝗡𝗦 ⚠️ ✪ 𝗖𝗼𝗺𝗽𝗹𝗲𝘁𝗲 𝗮𝗹𝗹 𝗿𝗲𝗹𝗲𝘃𝗮𝗻𝘁 𝘀𝗲𝗰𝘁𝗶𝗼𝗻𝘀 ✪ 𝗣𝗿𝗼𝘃𝗶𝗱𝗲 𝗱𝗲𝘁𝗮𝗶𝗹𝗲𝗱 𝗮𝗻𝘀…"
type textarea "x"
type textarea "⚠️ 𝗙𝗢𝗥𝗠 𝗜𝗡𝗦𝗧𝗥𝗨𝗖𝗧𝗜𝗢𝗡𝗦 ⚠️ ✪ 𝗖𝗼𝗺𝗽𝗹𝗲𝘁𝗲 𝗮𝗹𝗹 𝗿𝗲𝗹𝗲𝘃𝗮𝗻𝘁 𝘀𝗲𝗰𝘁𝗶𝗼𝗻𝘀 ✪ 𝗣𝗿𝗼𝘃𝗶𝗱𝗲 𝗱𝗲𝘁𝗮𝗶𝗹𝗲𝗱 𝗮𝗻𝘀…"
type textarea "x"
type textarea "⚠️ 𝗙𝗢𝗥𝗠 𝗜𝗡𝗦𝗧𝗥𝗨𝗖𝗧𝗜𝗢𝗡𝗦 ⚠️ ✪ 𝗖𝗼𝗺𝗽𝗹𝗲𝘁𝗲 𝗮𝗹𝗹 𝗿𝗲𝗹𝗲𝘃𝗮𝗻𝘁 𝘀𝗲𝗰𝘁𝗶𝗼𝗻𝘀 ✪ 𝗣𝗿𝗼𝘃𝗶𝗱𝗲 𝗱𝗲𝘁𝗮𝗶𝗹𝗲𝗱 𝗮𝗻𝘀…"
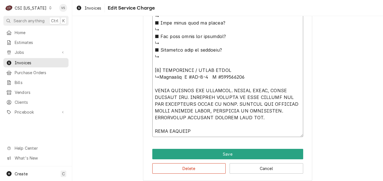
type textarea "x"
type textarea "⚠️ 𝗙𝗢𝗥𝗠 𝗜𝗡𝗦𝗧𝗥𝗨𝗖𝗧𝗜𝗢𝗡𝗦 ⚠️ ✪ 𝗖𝗼𝗺𝗽𝗹𝗲𝘁𝗲 𝗮𝗹𝗹 𝗿𝗲𝗹𝗲𝘃𝗮𝗻𝘁 𝘀𝗲𝗰𝘁𝗶𝗼𝗻𝘀 ✪ 𝗣𝗿𝗼𝘃𝗶𝗱𝗲 𝗱𝗲𝘁𝗮𝗶𝗹𝗲𝗱 𝗮𝗻𝘀…"
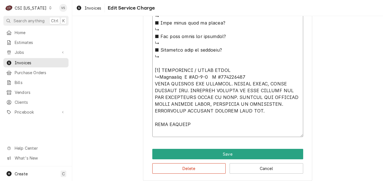
scroll to position [590, 0]
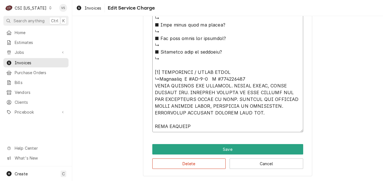
type textarea "x"
type textarea "⚠️ 𝗙𝗢𝗥𝗠 𝗜𝗡𝗦𝗧𝗥𝗨𝗖𝗧𝗜𝗢𝗡𝗦 ⚠️ ✪ 𝗖𝗼𝗺𝗽𝗹𝗲𝘁𝗲 𝗮𝗹𝗹 𝗿𝗲𝗹𝗲𝘃𝗮𝗻𝘁 𝘀𝗲𝗰𝘁𝗶𝗼𝗻𝘀 ✪ 𝗣𝗿𝗼𝘃𝗶𝗱𝗲 𝗱𝗲𝘁𝗮𝗶𝗹𝗲𝗱 𝗮𝗻𝘀…"
type textarea "x"
type textarea "⚠️ 𝗙𝗢𝗥𝗠 𝗜𝗡𝗦𝗧𝗥𝗨𝗖𝗧𝗜𝗢𝗡𝗦 ⚠️ ✪ 𝗖𝗼𝗺𝗽𝗹𝗲𝘁𝗲 𝗮𝗹𝗹 𝗿𝗲𝗹𝗲𝘃𝗮𝗻𝘁 𝘀𝗲𝗰𝘁𝗶𝗼𝗻𝘀 ✪ 𝗣𝗿𝗼𝘃𝗶𝗱𝗲 𝗱𝗲𝘁𝗮𝗶𝗹𝗲𝗱 𝗮𝗻𝘀…"
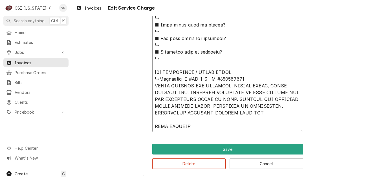
drag, startPoint x: 176, startPoint y: 79, endPoint x: 158, endPoint y: 78, distance: 18.6
type textarea "x"
type textarea "⚠️ 𝗙𝗢𝗥𝗠 𝗜𝗡𝗦𝗧𝗥𝗨𝗖𝗧𝗜𝗢𝗡𝗦 ⚠️ ✪ 𝗖𝗼𝗺𝗽𝗹𝗲𝘁𝗲 𝗮𝗹𝗹 𝗿𝗲𝗹𝗲𝘃𝗮𝗻𝘁 𝘀𝗲𝗰𝘁𝗶𝗼𝗻𝘀 ✪ 𝗣𝗿𝗼𝘃𝗶𝗱𝗲 𝗱𝗲𝘁𝗮𝗶𝗹𝗲𝗱 𝗮𝗻𝘀…"
type textarea "x"
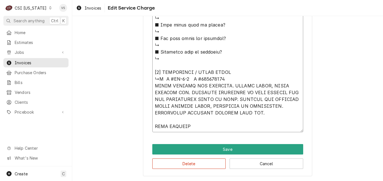
type textarea "⚠️ 𝗙𝗢𝗥𝗠 𝗜𝗡𝗦𝗧𝗥𝗨𝗖𝗧𝗜𝗢𝗡𝗦 ⚠️ ✪ 𝗖𝗼𝗺𝗽𝗹𝗲𝘁𝗲 𝗮𝗹𝗹 𝗿𝗲𝗹𝗲𝘃𝗮𝗻𝘁 𝘀𝗲𝗰𝘁𝗶𝗼𝗻𝘀 ✪ 𝗣𝗿𝗼𝘃𝗶𝗱𝗲 𝗱𝗲𝘁𝗮𝗶𝗹𝗲𝗱 𝗮𝗻𝘀…"
type textarea "x"
type textarea "⚠️ 𝗙𝗢𝗥𝗠 𝗜𝗡𝗦𝗧𝗥𝗨𝗖𝗧𝗜𝗢𝗡𝗦 ⚠️ ✪ 𝗖𝗼𝗺𝗽𝗹𝗲𝘁𝗲 𝗮𝗹𝗹 𝗿𝗲𝗹𝗲𝘃𝗮𝗻𝘁 𝘀𝗲𝗰𝘁𝗶𝗼𝗻𝘀 ✪ 𝗣𝗿𝗼𝘃𝗶𝗱𝗲 𝗱𝗲𝘁𝗮𝗶𝗹𝗲𝗱 𝗮𝗻𝘀…"
type textarea "x"
type textarea "⚠️ 𝗙𝗢𝗥𝗠 𝗜𝗡𝗦𝗧𝗥𝗨𝗖𝗧𝗜𝗢𝗡𝗦 ⚠️ ✪ 𝗖𝗼𝗺𝗽𝗹𝗲𝘁𝗲 𝗮𝗹𝗹 𝗿𝗲𝗹𝗲𝘃𝗮𝗻𝘁 𝘀𝗲𝗰𝘁𝗶𝗼𝗻𝘀 ✪ 𝗣𝗿𝗼𝘃𝗶𝗱𝗲 𝗱𝗲𝘁𝗮𝗶𝗹𝗲𝗱 𝗮𝗻𝘀…"
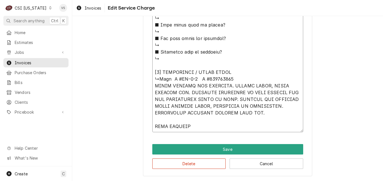
type textarea "x"
type textarea "⚠️ 𝗙𝗢𝗥𝗠 𝗜𝗡𝗦𝗧𝗥𝗨𝗖𝗧𝗜𝗢𝗡𝗦 ⚠️ ✪ 𝗖𝗼𝗺𝗽𝗹𝗲𝘁𝗲 𝗮𝗹𝗹 𝗿𝗲𝗹𝗲𝘃𝗮𝗻𝘁 𝘀𝗲𝗰𝘁𝗶𝗼𝗻𝘀 ✪ 𝗣𝗿𝗼𝘃𝗶𝗱𝗲 𝗱𝗲𝘁𝗮𝗶𝗹𝗲𝗱 𝗮𝗻𝘀…"
type textarea "x"
type textarea "⚠️ 𝗙𝗢𝗥𝗠 𝗜𝗡𝗦𝗧𝗥𝗨𝗖𝗧𝗜𝗢𝗡𝗦 ⚠️ ✪ 𝗖𝗼𝗺𝗽𝗹𝗲𝘁𝗲 𝗮𝗹𝗹 𝗿𝗲𝗹𝗲𝘃𝗮𝗻𝘁 𝘀𝗲𝗰𝘁𝗶𝗼𝗻𝘀 ✪ 𝗣𝗿𝗼𝘃𝗶𝗱𝗲 𝗱𝗲𝘁𝗮𝗶𝗹𝗲𝗱 𝗮𝗻𝘀…"
type textarea "x"
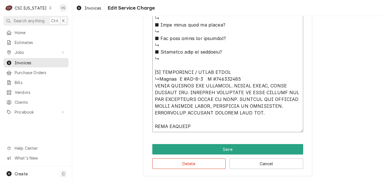
type textarea "⚠️ 𝗙𝗢𝗥𝗠 𝗜𝗡𝗦𝗧𝗥𝗨𝗖𝗧𝗜𝗢𝗡𝗦 ⚠️ ✪ 𝗖𝗼𝗺𝗽𝗹𝗲𝘁𝗲 𝗮𝗹𝗹 𝗿𝗲𝗹𝗲𝘃𝗮𝗻𝘁 𝘀𝗲𝗰𝘁𝗶𝗼𝗻𝘀 ✪ 𝗣𝗿𝗼𝘃𝗶𝗱𝗲 𝗱𝗲𝘁𝗮𝗶𝗹𝗲𝗱 𝗮𝗻𝘀…"
type textarea "x"
type textarea "⚠️ 𝗙𝗢𝗥𝗠 𝗜𝗡𝗦𝗧𝗥𝗨𝗖𝗧𝗜𝗢𝗡𝗦 ⚠️ ✪ 𝗖𝗼𝗺𝗽𝗹𝗲𝘁𝗲 𝗮𝗹𝗹 𝗿𝗲𝗹𝗲𝘃𝗮𝗻𝘁 𝘀𝗲𝗰𝘁𝗶𝗼𝗻𝘀 ✪ 𝗣𝗿𝗼𝘃𝗶𝗱𝗲 𝗱𝗲𝘁𝗮𝗶𝗹𝗲𝗱 𝗮𝗻𝘀…"
type textarea "x"
type textarea "⚠️ 𝗙𝗢𝗥𝗠 𝗜𝗡𝗦𝗧𝗥𝗨𝗖𝗧𝗜𝗢𝗡𝗦 ⚠️ ✪ 𝗖𝗼𝗺𝗽𝗹𝗲𝘁𝗲 𝗮𝗹𝗹 𝗿𝗲𝗹𝗲𝘃𝗮𝗻𝘁 𝘀𝗲𝗰𝘁𝗶𝗼𝗻𝘀 ✪ 𝗣𝗿𝗼𝘃𝗶𝗱𝗲 𝗱𝗲𝘁𝗮𝗶𝗹𝗲𝗱 𝗮𝗻𝘀…"
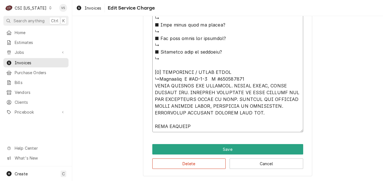
type textarea "x"
type textarea "⚠️ 𝗙𝗢𝗥𝗠 𝗜𝗡𝗦𝗧𝗥𝗨𝗖𝗧𝗜𝗢𝗡𝗦 ⚠️ ✪ 𝗖𝗼𝗺𝗽𝗹𝗲𝘁𝗲 𝗮𝗹𝗹 𝗿𝗲𝗹𝗲𝘃𝗮𝗻𝘁 𝘀𝗲𝗰𝘁𝗶𝗼𝗻𝘀 ✪ 𝗣𝗿𝗼𝘃𝗶𝗱𝗲 𝗱𝗲𝘁𝗮𝗶𝗹𝗲𝗱 𝗮𝗻𝘀…"
type textarea "x"
type textarea "⚠️ 𝗙𝗢𝗥𝗠 𝗜𝗡𝗦𝗧𝗥𝗨𝗖𝗧𝗜𝗢𝗡𝗦 ⚠️ ✪ 𝗖𝗼𝗺𝗽𝗹𝗲𝘁𝗲 𝗮𝗹𝗹 𝗿𝗲𝗹𝗲𝘃𝗮𝗻𝘁 𝘀𝗲𝗰𝘁𝗶𝗼𝗻𝘀 ✪ 𝗣𝗿𝗼𝘃𝗶𝗱𝗲 𝗱𝗲𝘁𝗮𝗶𝗹𝗲𝗱 𝗮𝗻𝘀…"
type textarea "x"
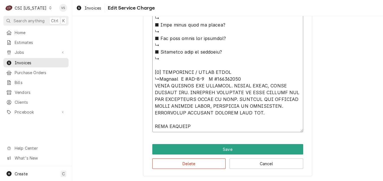
type textarea "⚠️ 𝗙𝗢𝗥𝗠 𝗜𝗡𝗦𝗧𝗥𝗨𝗖𝗧𝗜𝗢𝗡𝗦 ⚠️ ✪ 𝗖𝗼𝗺𝗽𝗹𝗲𝘁𝗲 𝗮𝗹𝗹 𝗿𝗲𝗹𝗲𝘃𝗮𝗻𝘁 𝘀𝗲𝗰𝘁𝗶𝗼𝗻𝘀 ✪ 𝗣𝗿𝗼𝘃𝗶𝗱𝗲 𝗱𝗲𝘁𝗮𝗶𝗹𝗲𝗱 𝗮𝗻𝘀…"
type textarea "x"
type textarea "⚠️ 𝗙𝗢𝗥𝗠 𝗜𝗡𝗦𝗧𝗥𝗨𝗖𝗧𝗜𝗢𝗡𝗦 ⚠️ ✪ 𝗖𝗼𝗺𝗽𝗹𝗲𝘁𝗲 𝗮𝗹𝗹 𝗿𝗲𝗹𝗲𝘃𝗮𝗻𝘁 𝘀𝗲𝗰𝘁𝗶𝗼𝗻𝘀 ✪ 𝗣𝗿𝗼𝘃𝗶𝗱𝗲 𝗱𝗲𝘁𝗮𝗶𝗹𝗲𝗱 𝗮𝗻𝘀…"
type textarea "x"
type textarea "⚠️ 𝗙𝗢𝗥𝗠 𝗜𝗡𝗦𝗧𝗥𝗨𝗖𝗧𝗜𝗢𝗡𝗦 ⚠️ ✪ 𝗖𝗼𝗺𝗽𝗹𝗲𝘁𝗲 𝗮𝗹𝗹 𝗿𝗲𝗹𝗲𝘃𝗮𝗻𝘁 𝘀𝗲𝗰𝘁𝗶𝗼𝗻𝘀 ✪ 𝗣𝗿𝗼𝘃𝗶𝗱𝗲 𝗱𝗲𝘁𝗮𝗶𝗹𝗲𝗱 𝗮𝗻𝘀…"
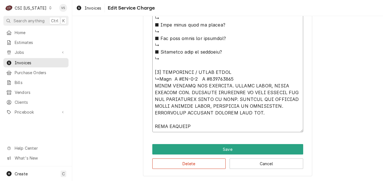
type textarea "x"
type textarea "⚠️ 𝗙𝗢𝗥𝗠 𝗜𝗡𝗦𝗧𝗥𝗨𝗖𝗧𝗜𝗢𝗡𝗦 ⚠️ ✪ 𝗖𝗼𝗺𝗽𝗹𝗲𝘁𝗲 𝗮𝗹𝗹 𝗿𝗲𝗹𝗲𝘃𝗮𝗻𝘁 𝘀𝗲𝗰𝘁𝗶𝗼𝗻𝘀 ✪ 𝗣𝗿𝗼𝘃𝗶𝗱𝗲 𝗱𝗲𝘁𝗮𝗶𝗹𝗲𝗱 𝗮𝗻𝘀…"
type textarea "x"
type textarea "⚠️ 𝗙𝗢𝗥𝗠 𝗜𝗡𝗦𝗧𝗥𝗨𝗖𝗧𝗜𝗢𝗡𝗦 ⚠️ ✪ 𝗖𝗼𝗺𝗽𝗹𝗲𝘁𝗲 𝗮𝗹𝗹 𝗿𝗲𝗹𝗲𝘃𝗮𝗻𝘁 𝘀𝗲𝗰𝘁𝗶𝗼𝗻𝘀 ✪ 𝗣𝗿𝗼𝘃𝗶𝗱𝗲 𝗱𝗲𝘁𝗮𝗶𝗹𝗲𝗱 𝗮𝗻𝘀…"
type textarea "x"
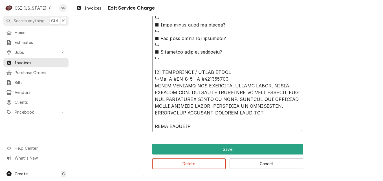
type textarea "⚠️ 𝗙𝗢𝗥𝗠 𝗜𝗡𝗦𝗧𝗥𝗨𝗖𝗧𝗜𝗢𝗡𝗦 ⚠️ ✪ 𝗖𝗼𝗺𝗽𝗹𝗲𝘁𝗲 𝗮𝗹𝗹 𝗿𝗲𝗹𝗲𝘃𝗮𝗻𝘁 𝘀𝗲𝗰𝘁𝗶𝗼𝗻𝘀 ✪ 𝗣𝗿𝗼𝘃𝗶𝗱𝗲 𝗱𝗲𝘁𝗮𝗶𝗹𝗲𝗱 𝗮𝗻𝘀…"
type textarea "x"
type textarea "⚠️ 𝗙𝗢𝗥𝗠 𝗜𝗡𝗦𝗧𝗥𝗨𝗖𝗧𝗜𝗢𝗡𝗦 ⚠️ ✪ 𝗖𝗼𝗺𝗽𝗹𝗲𝘁𝗲 𝗮𝗹𝗹 𝗿𝗲𝗹𝗲𝘃𝗮𝗻𝘁 𝘀𝗲𝗰𝘁𝗶𝗼𝗻𝘀 ✪ 𝗣𝗿𝗼𝘃𝗶𝗱𝗲 𝗱𝗲𝘁𝗮𝗶𝗹𝗲𝗱 𝗮𝗻𝘀…"
type textarea "x"
type textarea "⚠️ 𝗙𝗢𝗥𝗠 𝗜𝗡𝗦𝗧𝗥𝗨𝗖𝗧𝗜𝗢𝗡𝗦 ⚠️ ✪ 𝗖𝗼𝗺𝗽𝗹𝗲𝘁𝗲 𝗮𝗹𝗹 𝗿𝗲𝗹𝗲𝘃𝗮𝗻𝘁 𝘀𝗲𝗰𝘁𝗶𝗼𝗻𝘀 ✪ 𝗣𝗿𝗼𝘃𝗶𝗱𝗲 𝗱𝗲𝘁𝗮𝗶𝗹𝗲𝗱 𝗮𝗻𝘀…"
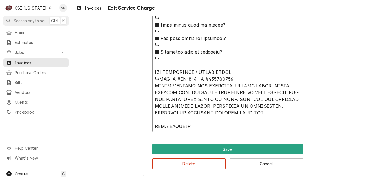
type textarea "x"
type textarea "⚠️ 𝗙𝗢𝗥𝗠 𝗜𝗡𝗦𝗧𝗥𝗨𝗖𝗧𝗜𝗢𝗡𝗦 ⚠️ ✪ 𝗖𝗼𝗺𝗽𝗹𝗲𝘁𝗲 𝗮𝗹𝗹 𝗿𝗲𝗹𝗲𝘃𝗮𝗻𝘁 𝘀𝗲𝗰𝘁𝗶𝗼𝗻𝘀 ✪ 𝗣𝗿𝗼𝘃𝗶𝗱𝗲 𝗱𝗲𝘁𝗮𝗶𝗹𝗲𝗱 𝗮𝗻𝘀…"
type textarea "x"
type textarea "⚠️ 𝗙𝗢𝗥𝗠 𝗜𝗡𝗦𝗧𝗥𝗨𝗖𝗧𝗜𝗢𝗡𝗦 ⚠️ ✪ 𝗖𝗼𝗺𝗽𝗹𝗲𝘁𝗲 𝗮𝗹𝗹 𝗿𝗲𝗹𝗲𝘃𝗮𝗻𝘁 𝘀𝗲𝗰𝘁𝗶𝗼𝗻𝘀 ✪ 𝗣𝗿𝗼𝘃𝗶𝗱𝗲 𝗱𝗲𝘁𝗮𝗶𝗹𝗲𝗱 𝗮𝗻𝘀…"
type textarea "x"
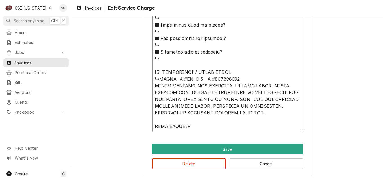
type textarea "⚠️ 𝗙𝗢𝗥𝗠 𝗜𝗡𝗦𝗧𝗥𝗨𝗖𝗧𝗜𝗢𝗡𝗦 ⚠️ ✪ 𝗖𝗼𝗺𝗽𝗹𝗲𝘁𝗲 𝗮𝗹𝗹 𝗿𝗲𝗹𝗲𝘃𝗮𝗻𝘁 𝘀𝗲𝗰𝘁𝗶𝗼𝗻𝘀 ✪ 𝗣𝗿𝗼𝘃𝗶𝗱𝗲 𝗱𝗲𝘁𝗮𝗶𝗹𝗲𝗱 𝗮𝗻𝘀…"
type textarea "x"
type textarea "⚠️ 𝗙𝗢𝗥𝗠 𝗜𝗡𝗦𝗧𝗥𝗨𝗖𝗧𝗜𝗢𝗡𝗦 ⚠️ ✪ 𝗖𝗼𝗺𝗽𝗹𝗲𝘁𝗲 𝗮𝗹𝗹 𝗿𝗲𝗹𝗲𝘃𝗮𝗻𝘁 𝘀𝗲𝗰𝘁𝗶𝗼𝗻𝘀 ✪ 𝗣𝗿𝗼𝘃𝗶𝗱𝗲 𝗱𝗲𝘁𝗮𝗶𝗹𝗲𝗱 𝗮𝗻𝘀…"
type textarea "x"
type textarea "⚠️ 𝗙𝗢𝗥𝗠 𝗜𝗡𝗦𝗧𝗥𝗨𝗖𝗧𝗜𝗢𝗡𝗦 ⚠️ ✪ 𝗖𝗼𝗺𝗽𝗹𝗲𝘁𝗲 𝗮𝗹𝗹 𝗿𝗲𝗹𝗲𝘃𝗮𝗻𝘁 𝘀𝗲𝗰𝘁𝗶𝗼𝗻𝘀 ✪ 𝗣𝗿𝗼𝘃𝗶𝗱𝗲 𝗱𝗲𝘁𝗮𝗶𝗹𝗲𝗱 𝗮𝗻𝘀…"
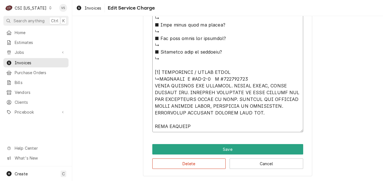
type textarea "x"
drag, startPoint x: 157, startPoint y: 79, endPoint x: 273, endPoint y: 111, distance: 120.3
type textarea "⚠️ 𝗙𝗢𝗥𝗠 𝗜𝗡𝗦𝗧𝗥𝗨𝗖𝗧𝗜𝗢𝗡𝗦 ⚠️ ✪ 𝗖𝗼𝗺𝗽𝗹𝗲𝘁𝗲 𝗮𝗹𝗹 𝗿𝗲𝗹𝗲𝘃𝗮𝗻𝘁 𝘀𝗲𝗰𝘁𝗶𝗼𝗻𝘀 ✪ 𝗣𝗿𝗼𝘃𝗶𝗱𝗲 𝗱𝗲𝘁𝗮𝗶𝗹𝗲𝗱 𝗮𝗻𝘀…"
click at [207, 166] on button "Delete" at bounding box center [189, 163] width 74 height 10
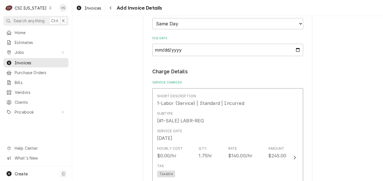
scroll to position [467, 0]
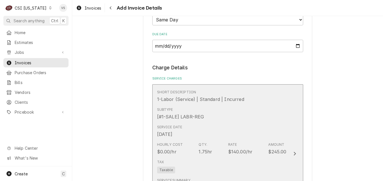
click at [219, 125] on div "Service Date Sep 10, 2025" at bounding box center [221, 130] width 129 height 17
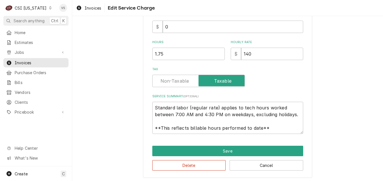
scroll to position [169, 0]
click at [154, 108] on textarea "Standard labor (regular rate) applies to tech hours worked between 7:00 AM and …" at bounding box center [227, 117] width 151 height 32
drag, startPoint x: 152, startPoint y: 106, endPoint x: 272, endPoint y: 128, distance: 122.0
click at [272, 128] on textarea "Standard labor (regular rate) applies to tech hours worked between 7:00 AM and …" at bounding box center [227, 117] width 151 height 32
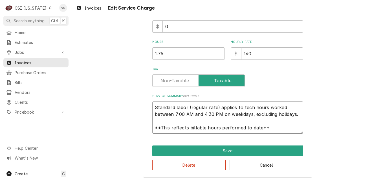
paste textarea "MULTIPLEX M #MA-8-2 S #650157225 RIGHT BLENDER NOT BLENDING. PULLED SHAFT, FOUN…"
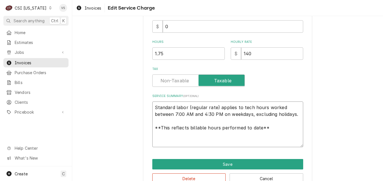
type textarea "x"
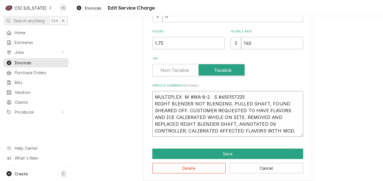
scroll to position [184, 0]
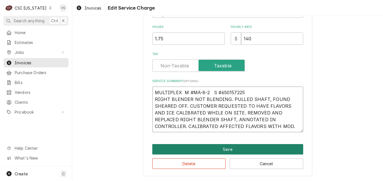
type textarea "MULTIPLEX M #MA-8-2 S #650157225 RIGHT BLENDER NOT BLENDING. PULLED SHAFT, FOUN…"
click at [224, 149] on button "Save" at bounding box center [227, 149] width 151 height 10
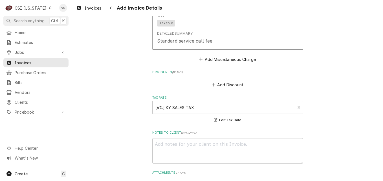
scroll to position [903, 0]
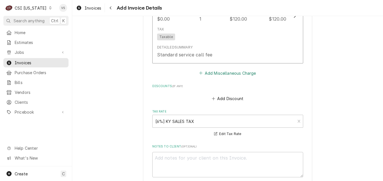
click at [221, 73] on button "Add Miscellaneous Charge" at bounding box center [227, 73] width 59 height 8
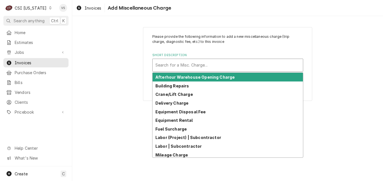
click at [194, 67] on div "Short Description" at bounding box center [227, 65] width 145 height 10
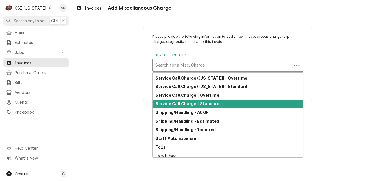
scroll to position [173, 0]
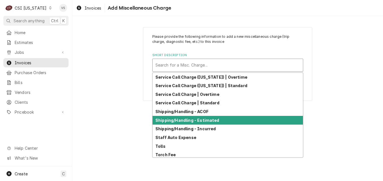
click at [188, 122] on strong "Shipping/Handling - Estimated" at bounding box center [187, 120] width 64 height 5
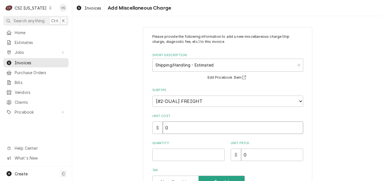
drag, startPoint x: 172, startPoint y: 128, endPoint x: 161, endPoint y: 128, distance: 10.4
click at [163, 128] on input "0" at bounding box center [233, 127] width 140 height 12
type textarea "x"
type input "3"
type textarea "x"
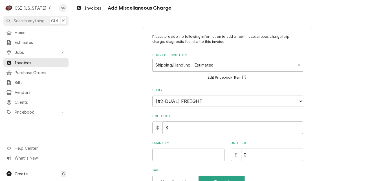
type input "33"
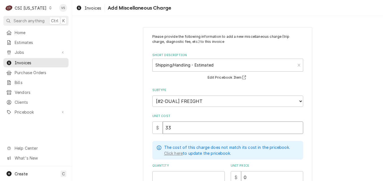
type textarea "x"
type input "33.0"
type textarea "x"
type input "33.05"
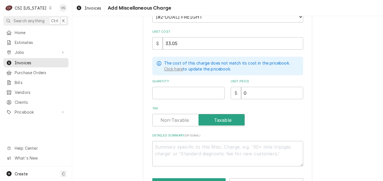
scroll to position [85, 0]
click at [247, 93] on input "0" at bounding box center [272, 93] width 62 height 12
click at [186, 94] on input "Quantity" at bounding box center [188, 93] width 72 height 12
type textarea "x"
type input "1"
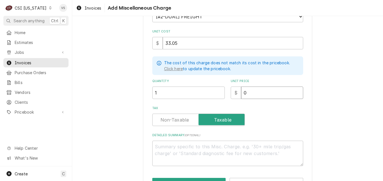
type textarea "x"
type input "3"
type textarea "x"
type input "33"
type textarea "x"
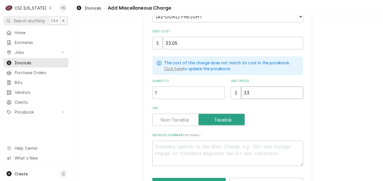
type input "33.0"
type textarea "x"
type input "33.05"
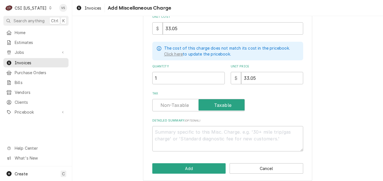
scroll to position [103, 0]
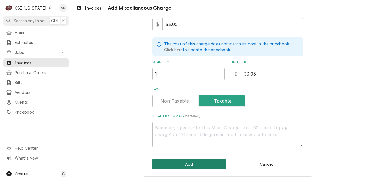
click at [185, 161] on button "Add" at bounding box center [189, 164] width 74 height 10
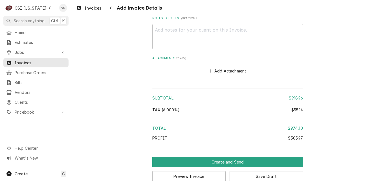
scroll to position [1124, 0]
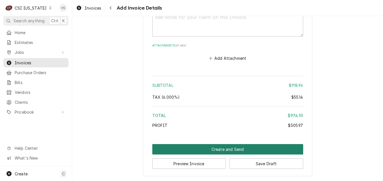
click at [242, 152] on button "Create and Send" at bounding box center [227, 149] width 151 height 10
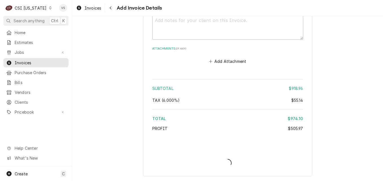
type textarea "x"
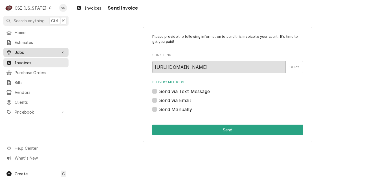
click at [29, 50] on span "Jobs" at bounding box center [36, 52] width 43 height 6
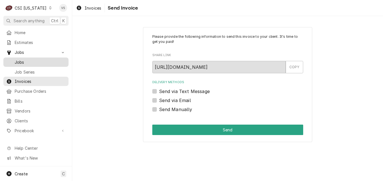
click at [22, 61] on span "Jobs" at bounding box center [40, 62] width 51 height 6
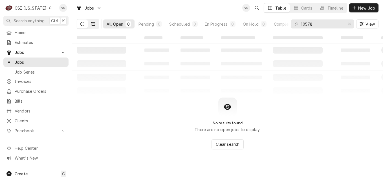
click at [95, 27] on button "Dynamic Content Wrapper" at bounding box center [93, 23] width 11 height 9
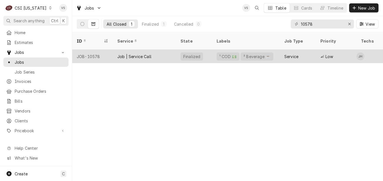
click at [130, 54] on div "Job | Service Call" at bounding box center [134, 57] width 34 height 6
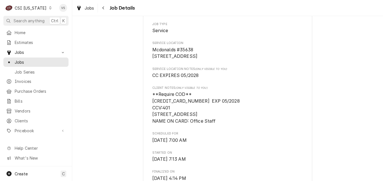
scroll to position [85, 0]
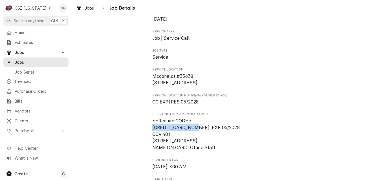
drag, startPoint x: 191, startPoint y: 134, endPoint x: 150, endPoint y: 134, distance: 41.2
click at [152, 134] on span "**Require COD** [CREDIT_CARD_NUMBER] EXP 05/2028 CCV:401 [STREET_ADDRESS] NAME …" at bounding box center [195, 134] width 87 height 32
copy span "[CREDIT_CARD_NUMBER]"
click at [27, 82] on span "Invoices" at bounding box center [40, 81] width 51 height 6
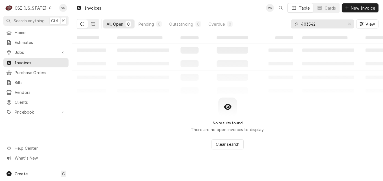
click at [298, 24] on div "403542" at bounding box center [322, 23] width 63 height 9
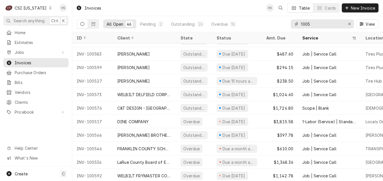
scroll to position [488, 0]
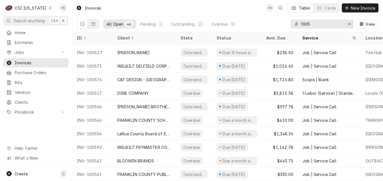
drag, startPoint x: 313, startPoint y: 25, endPoint x: 302, endPoint y: 24, distance: 10.4
click at [302, 24] on input "1005" at bounding box center [322, 23] width 42 height 9
type input "1"
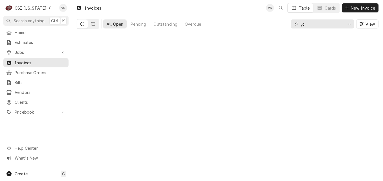
type input ","
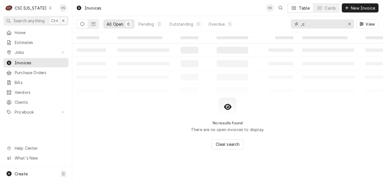
type input ","
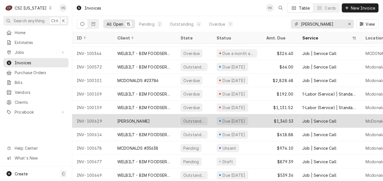
scroll to position [69, 0]
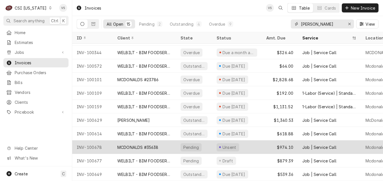
type input "[PERSON_NAME]"
click at [151, 144] on div "MCDONALDS #35638" at bounding box center [137, 147] width 41 height 6
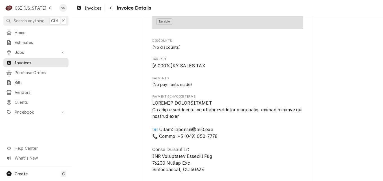
scroll to position [733, 0]
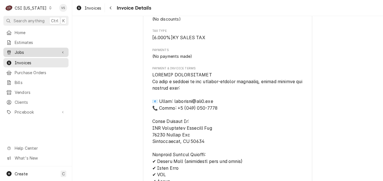
click at [21, 52] on span "Jobs" at bounding box center [36, 52] width 43 height 6
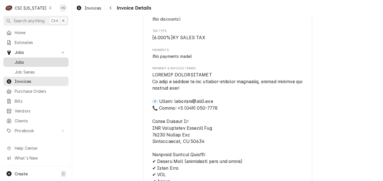
click at [19, 61] on span "Jobs" at bounding box center [40, 62] width 51 height 6
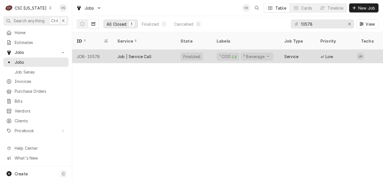
click at [152, 52] on div "Job | Service Call" at bounding box center [144, 57] width 63 height 14
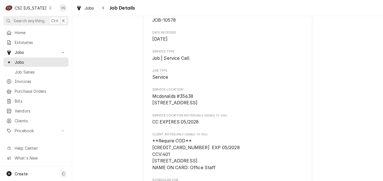
scroll to position [113, 0]
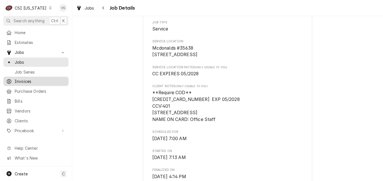
click at [29, 79] on span "Invoices" at bounding box center [40, 81] width 51 height 6
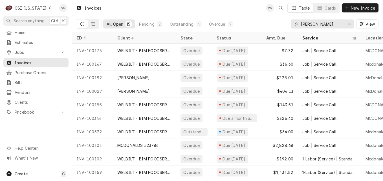
drag, startPoint x: 325, startPoint y: 24, endPoint x: 319, endPoint y: 24, distance: 5.9
click at [313, 24] on input "[PERSON_NAME]" at bounding box center [322, 23] width 42 height 9
click at [322, 24] on input "[PERSON_NAME]" at bounding box center [322, 23] width 42 height 9
click at [327, 25] on input "[PERSON_NAME]" at bounding box center [322, 23] width 42 height 9
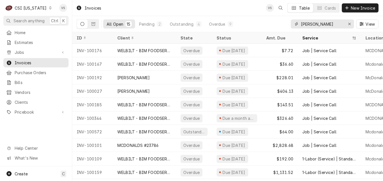
drag, startPoint x: 327, startPoint y: 25, endPoint x: 300, endPoint y: 26, distance: 26.8
click at [300, 26] on div "[PERSON_NAME]" at bounding box center [322, 23] width 63 height 9
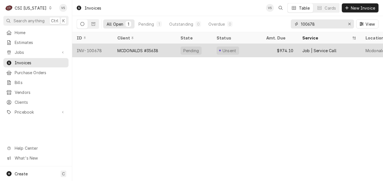
type input "100678"
click at [147, 48] on div "MCDONALDS #35638" at bounding box center [137, 51] width 41 height 6
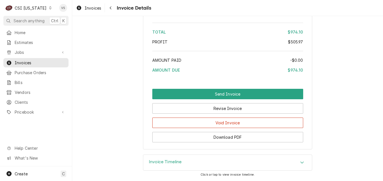
scroll to position [1122, 0]
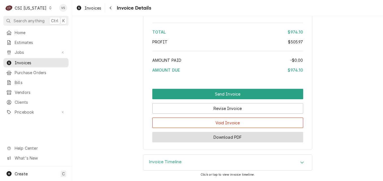
click at [235, 140] on button "Download PDF" at bounding box center [227, 137] width 151 height 10
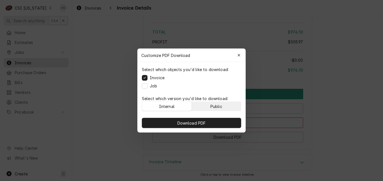
click at [214, 106] on div "Public" at bounding box center [216, 106] width 12 height 6
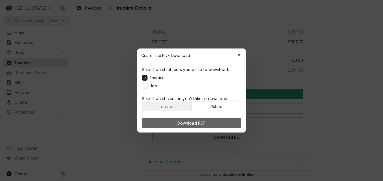
click at [212, 122] on button "Download PDF" at bounding box center [191, 123] width 99 height 10
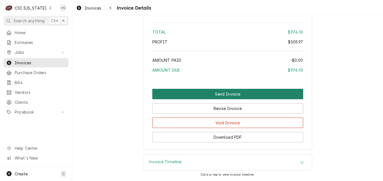
click at [200, 94] on button "Send Invoice" at bounding box center [227, 94] width 151 height 10
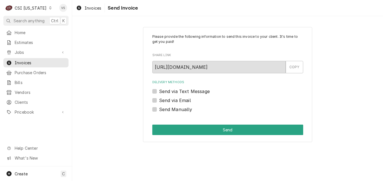
click at [159, 100] on label "Send via Email" at bounding box center [175, 100] width 32 height 7
click at [159, 100] on input "Send via Email" at bounding box center [234, 103] width 151 height 12
checkbox input "true"
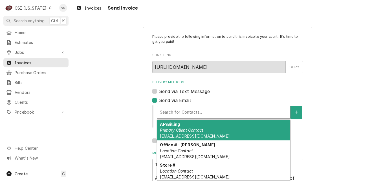
click at [179, 114] on div "Delivery Methods" at bounding box center [223, 112] width 127 height 10
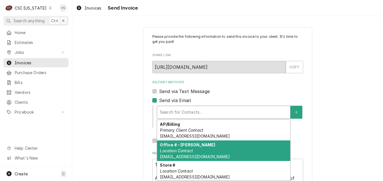
click at [190, 147] on strong "Office # - Amanda" at bounding box center [187, 144] width 55 height 5
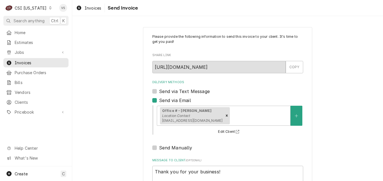
click div "Please provide the following information to send this invoice to your client. I…"
click icon "Remove [object Object]"
type textarea "x"
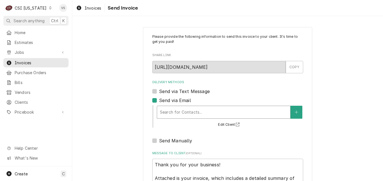
click div "Send via Email"
click div "Please provide the following information to send this invoice to your client. I…"
click label "Send Manually"
click input "Send Manually"
checkbox input "true"
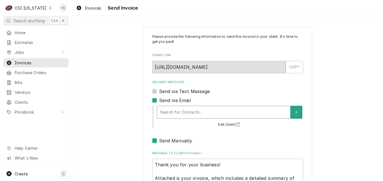
type textarea "x"
click label "Send Manually"
click input "Send Manually"
checkbox input "false"
type textarea "x"
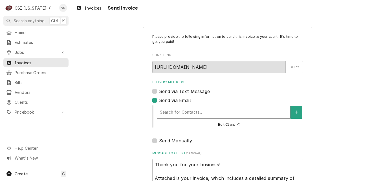
click label "Send via Email"
click input "Send via Email"
checkbox input "false"
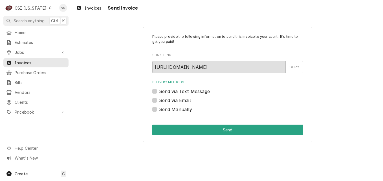
click label "Send Manually"
click input "Send Manually"
checkbox input "true"
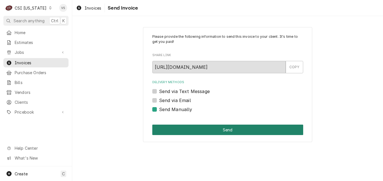
click button "Send"
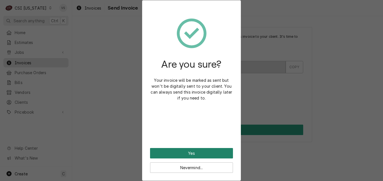
click button "Yes"
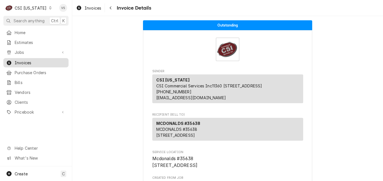
click at [35, 61] on span "Invoices" at bounding box center [40, 63] width 51 height 6
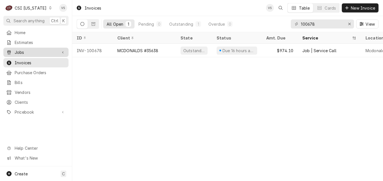
click at [20, 51] on span "Jobs" at bounding box center [36, 52] width 43 height 6
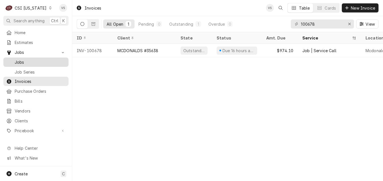
click at [28, 61] on span "Jobs" at bounding box center [40, 62] width 51 height 6
